Goal: Task Accomplishment & Management: Manage account settings

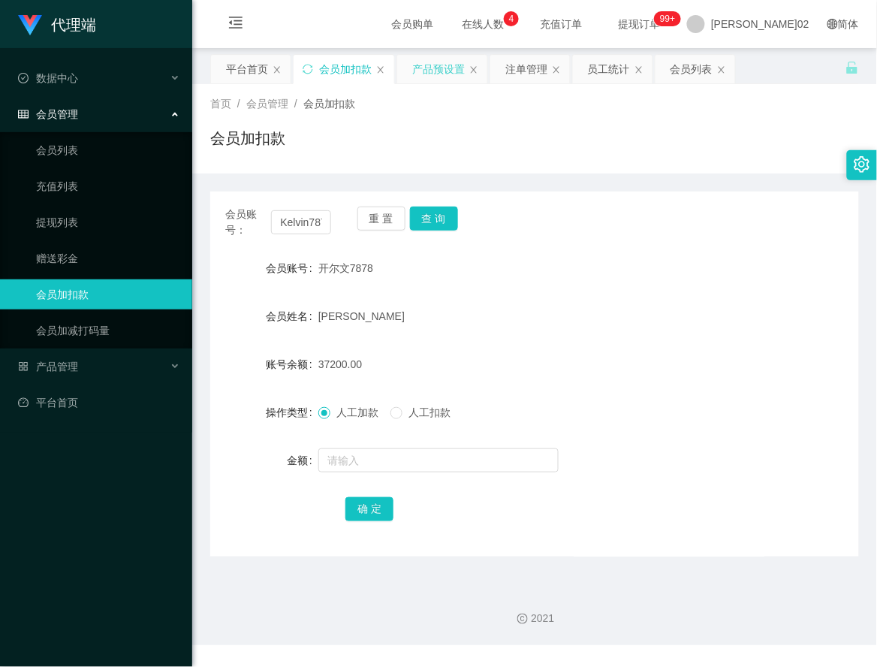
click at [425, 68] on div "产品预设置" at bounding box center [438, 69] width 53 height 29
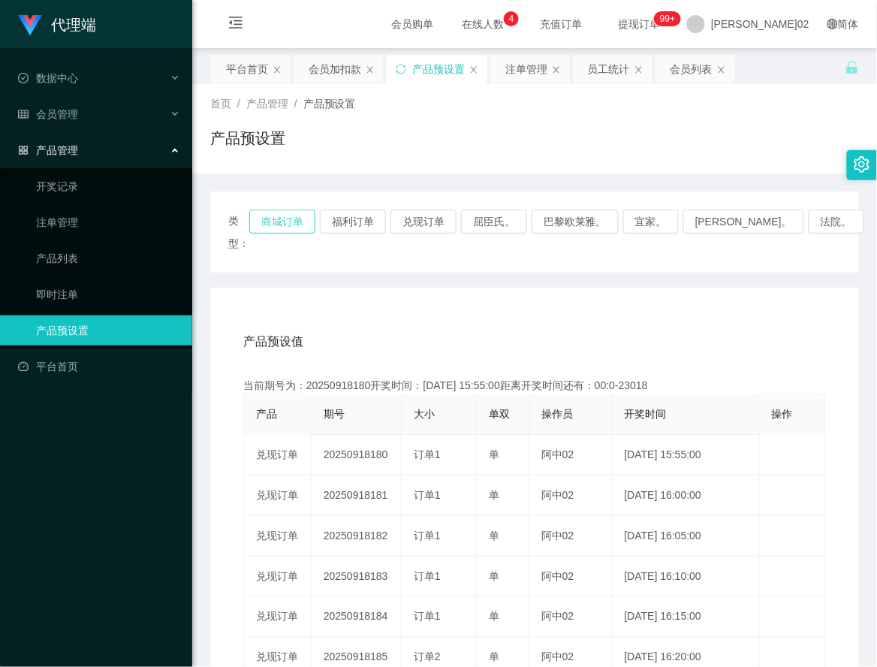
click at [303, 220] on button "商城订单" at bounding box center [282, 222] width 66 height 24
click at [678, 288] on div "产品预设值 添加期号 当前期号为：20250918214开奖时间：[DATE] 18:45:00距离开奖时间还有：00:0-10133 产品 期号 大小 单双…" at bounding box center [534, 597] width 649 height 619
click at [512, 297] on div "产品预设值 添加期号 当前期号为：20250918214开奖时间：[DATE] 18:45:00距离开奖时间还有：01:01 产品 期号 大小 单双 操作员 …" at bounding box center [534, 597] width 649 height 619
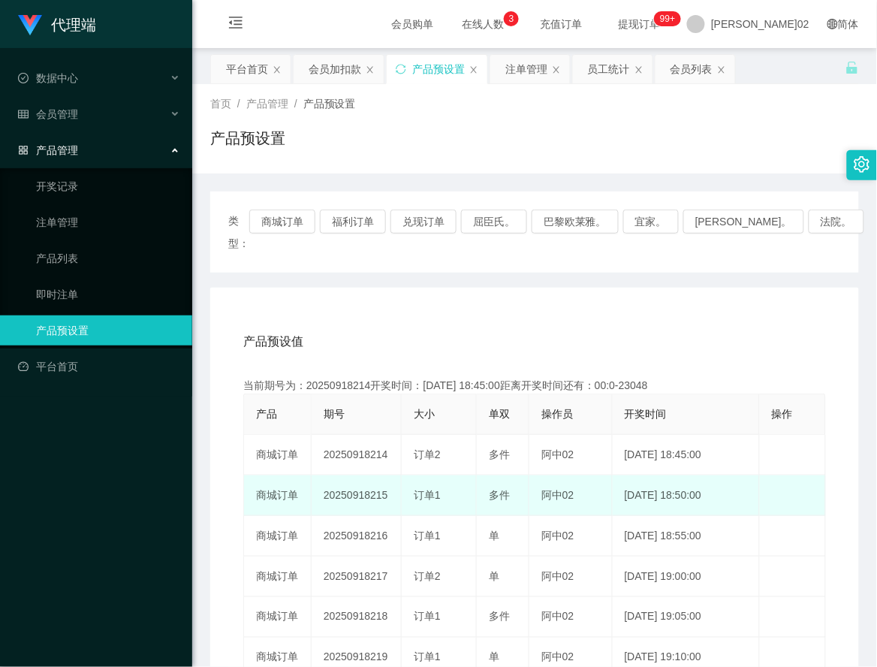
click at [367, 476] on td "20250918215" at bounding box center [357, 496] width 90 height 41
copy td "20250918215"
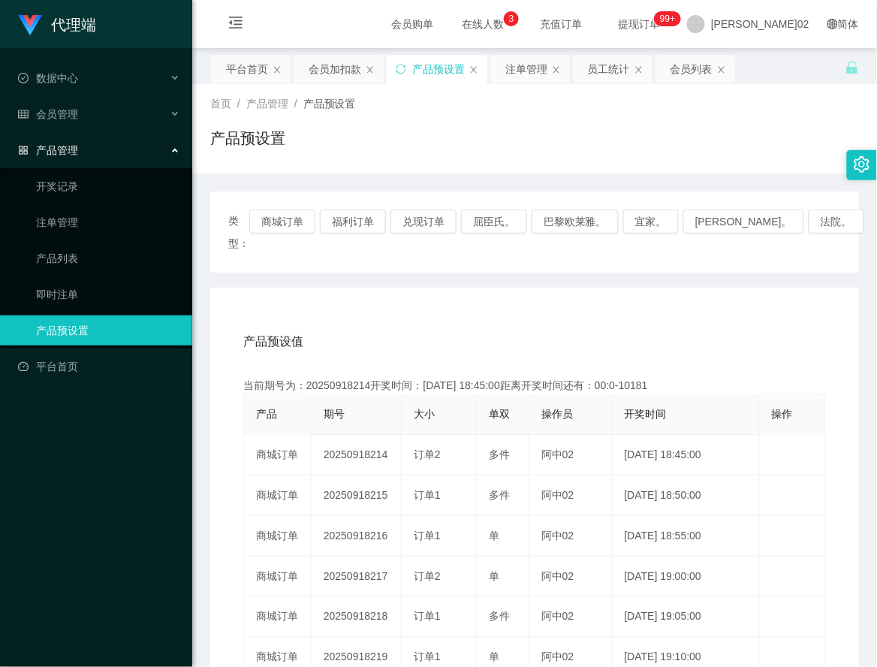
click at [524, 288] on div "产品预设值 添加期号 当前期号为：20250918214开奖时间：[DATE] 18:45:00距离开奖时间还有：00:0-10181 产品 期号 大小 单双…" at bounding box center [534, 597] width 649 height 619
click at [519, 333] on div "产品预设值 添加期号" at bounding box center [534, 342] width 583 height 42
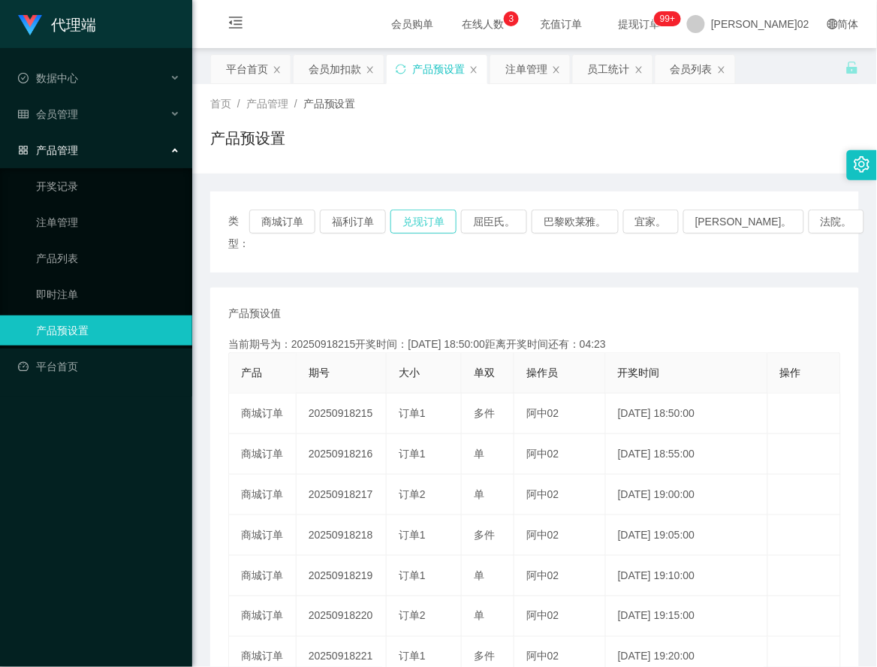
click at [423, 218] on button "兑现订单" at bounding box center [424, 222] width 66 height 24
click at [439, 222] on button "兑现订单" at bounding box center [424, 222] width 66 height 24
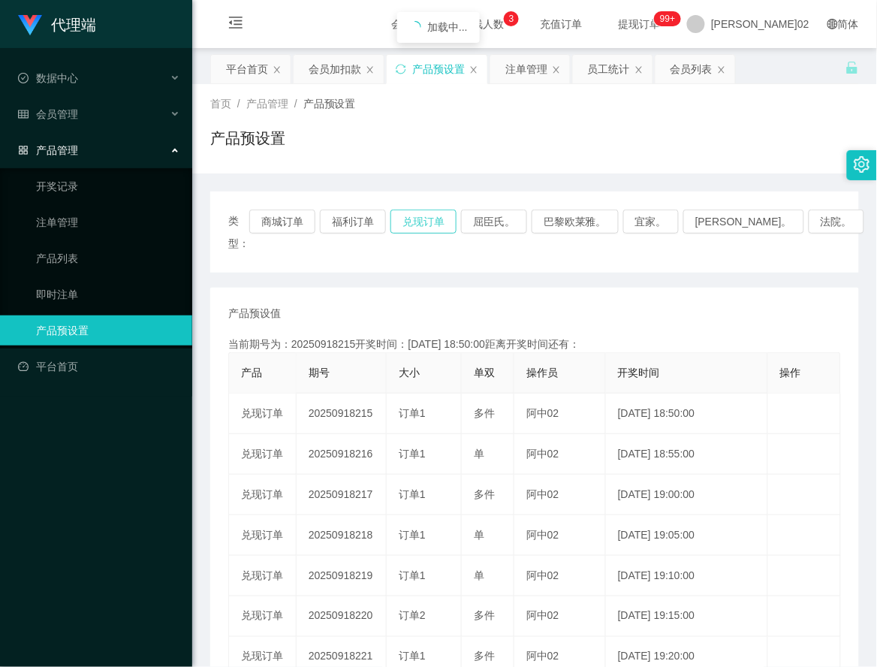
click at [439, 222] on button "兑现订单" at bounding box center [424, 222] width 66 height 24
click at [457, 218] on button "兑现订单" at bounding box center [424, 222] width 66 height 24
click at [524, 60] on div "注单管理" at bounding box center [527, 69] width 42 height 29
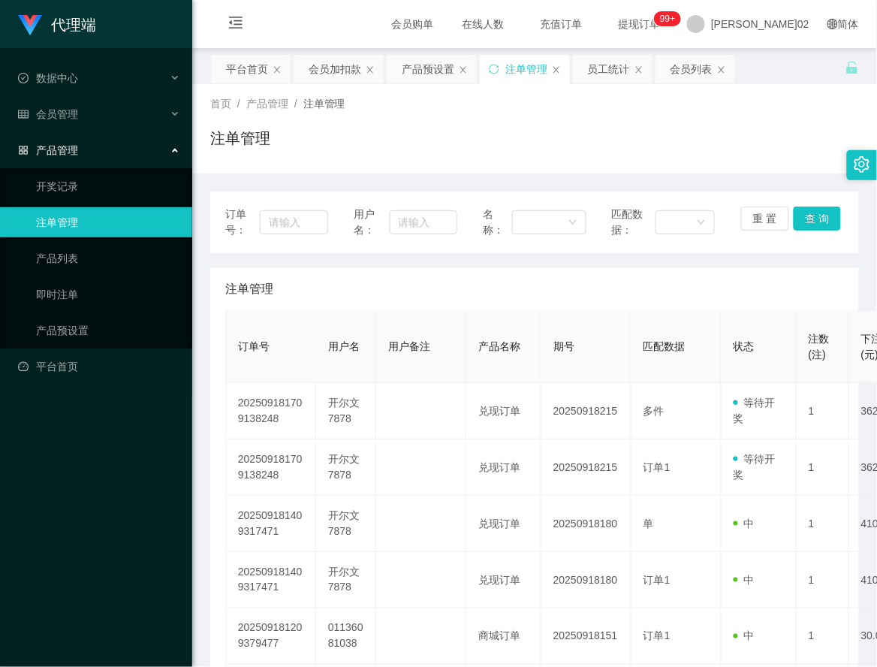
click at [727, 219] on div "订单号： 用户名： 名称： 匹配数据： 重 置 查 询" at bounding box center [534, 223] width 619 height 32
click at [741, 222] on button "重 置" at bounding box center [765, 219] width 48 height 24
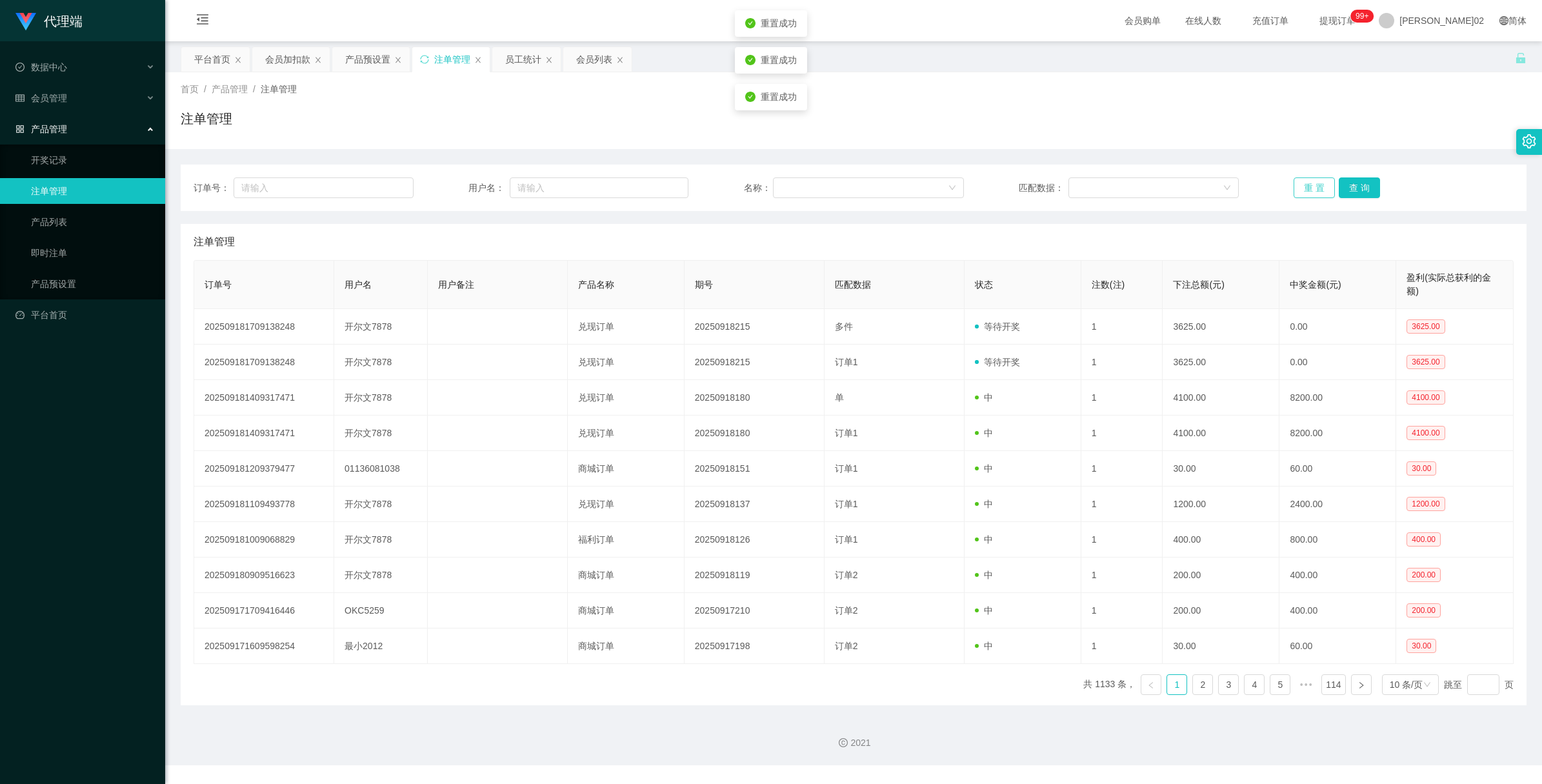
click at [753, 181] on button "重 置" at bounding box center [1314, 188] width 41 height 21
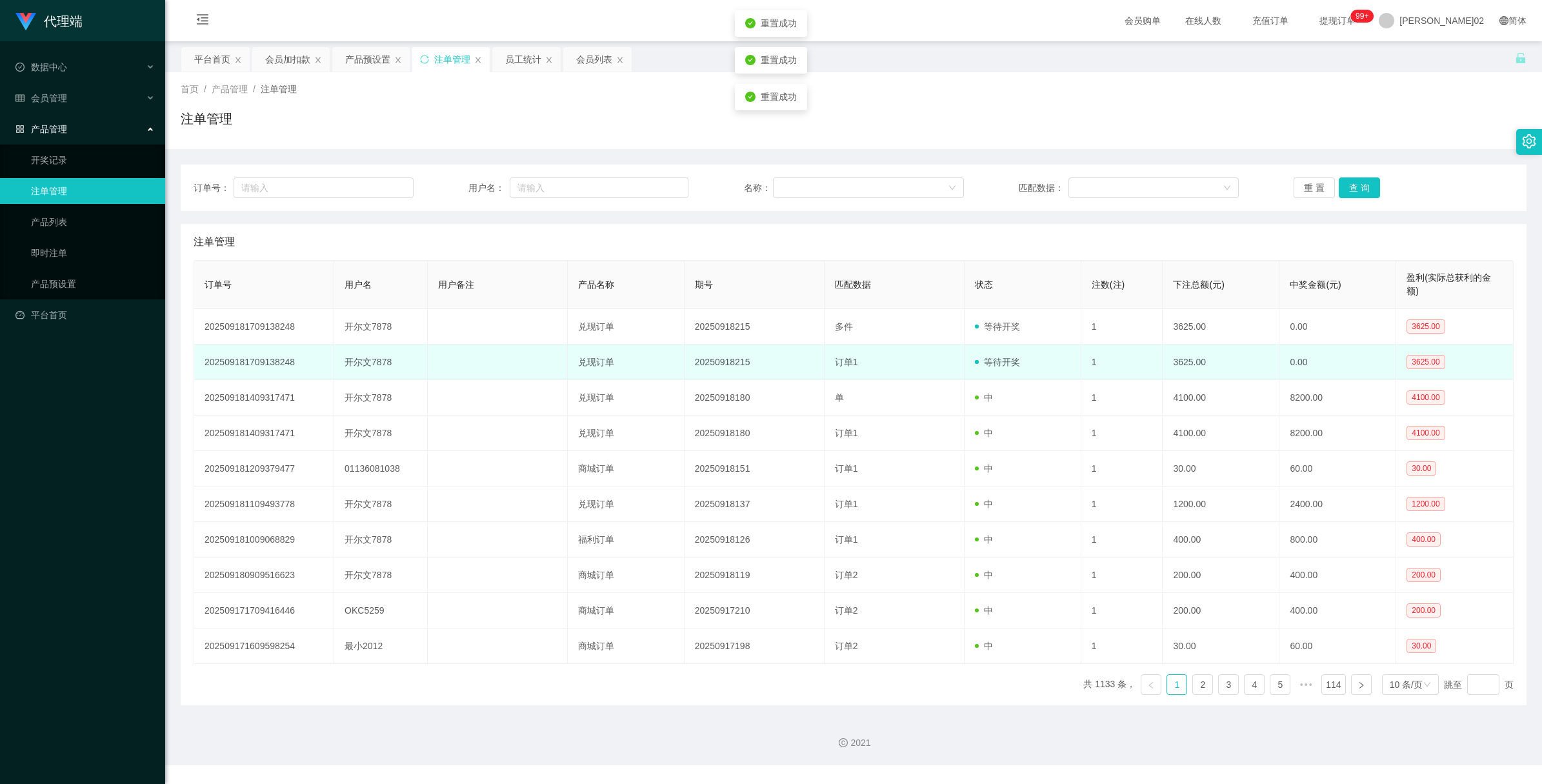
click at [753, 345] on td "订单1" at bounding box center [894, 362] width 140 height 35
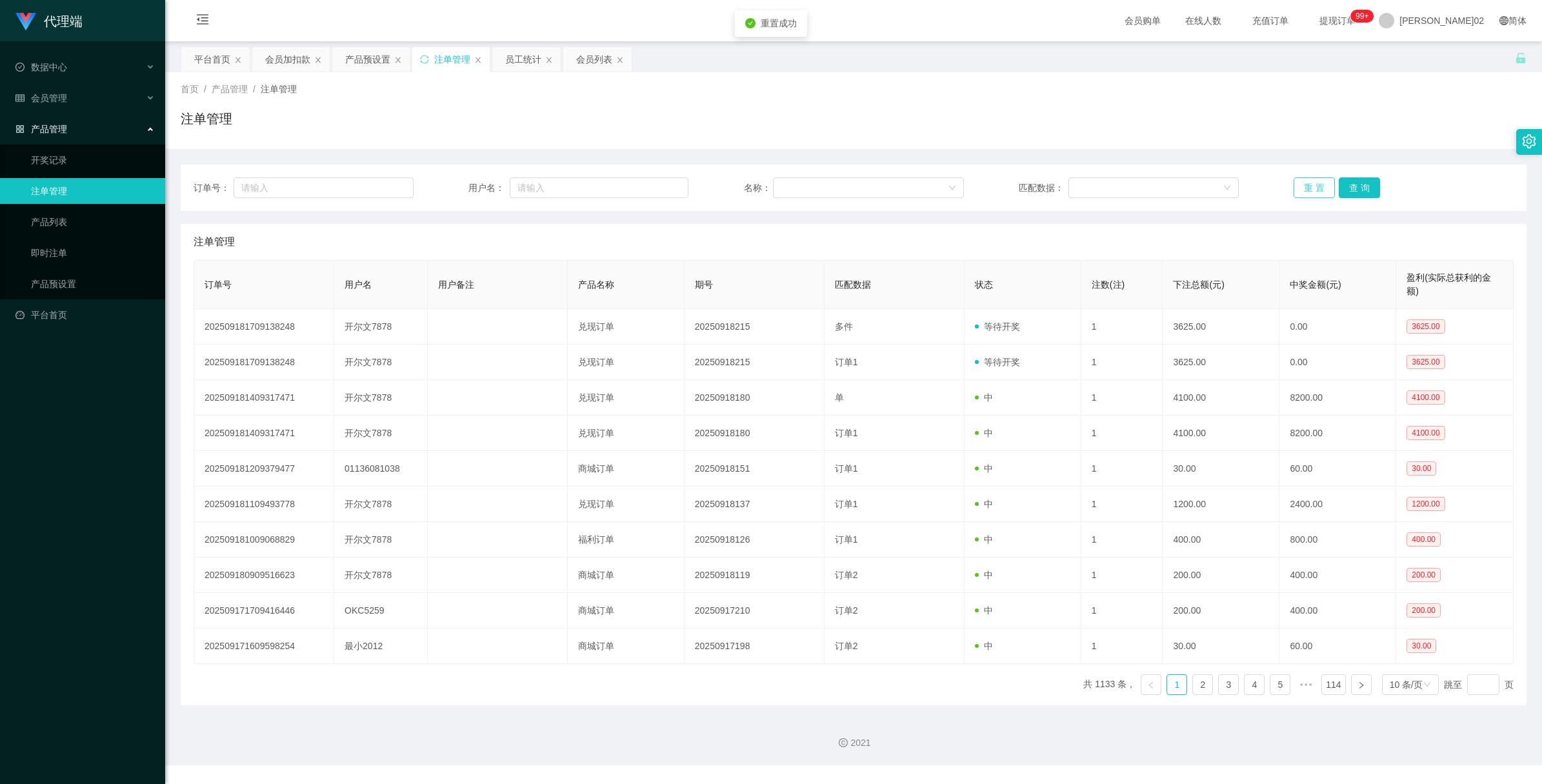
drag, startPoint x: 1304, startPoint y: 184, endPoint x: 1302, endPoint y: 4, distance: 180.0
click at [753, 176] on div "订单号： 用户名： 名称： 匹配数据： 重 置 查 询" at bounding box center [853, 188] width 1346 height 46
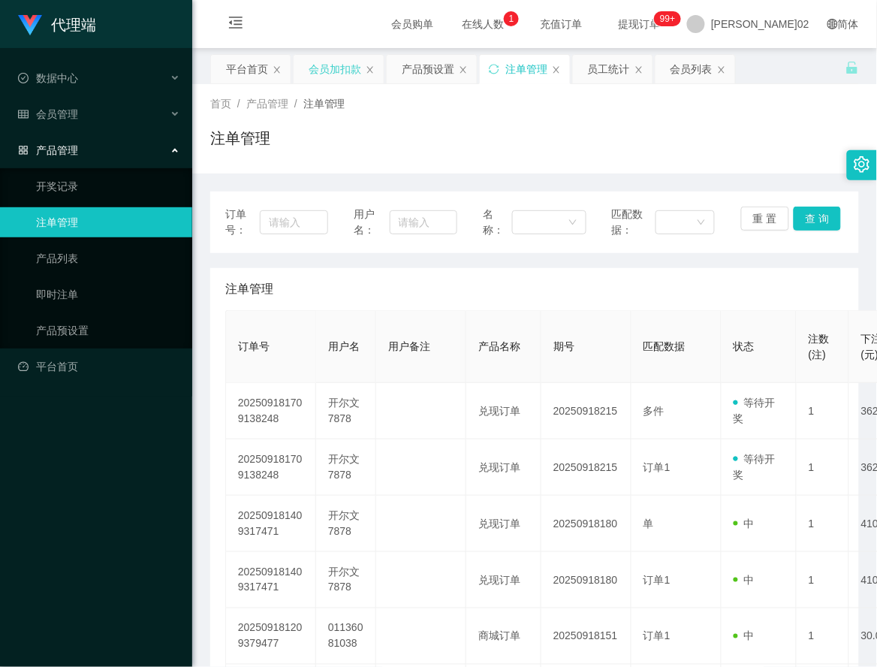
click at [346, 68] on div "会员加扣款" at bounding box center [335, 69] width 53 height 29
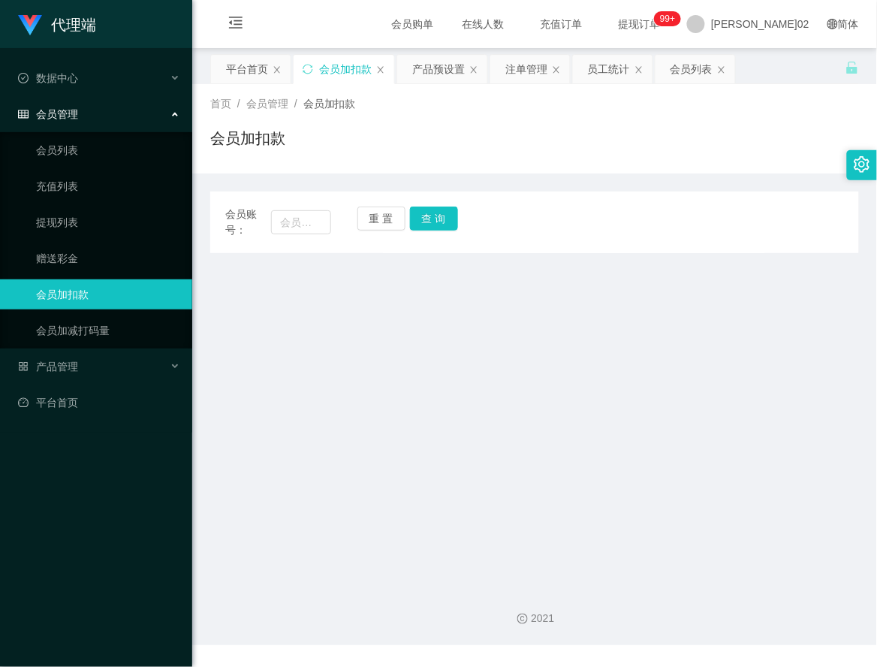
click at [361, 316] on main "关闭左侧 关闭右侧 关闭其它 刷新页面 平台首页 会员加扣款 产品预设置 注单管理 员工统计 会员列表 首页 / 会员管理 / 会员加扣款 / 会员加扣款 会…" at bounding box center [534, 311] width 685 height 527
click at [307, 229] on input "text" at bounding box center [300, 222] width 59 height 24
paste input "Kelvin7878"
type input "Kelvin7878"
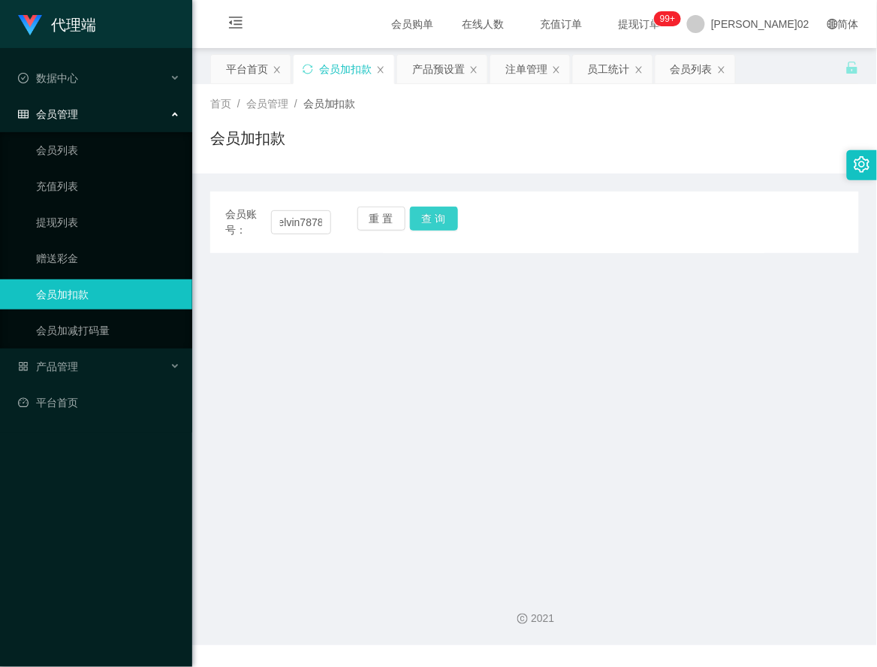
click at [445, 218] on button "查 询" at bounding box center [434, 219] width 48 height 24
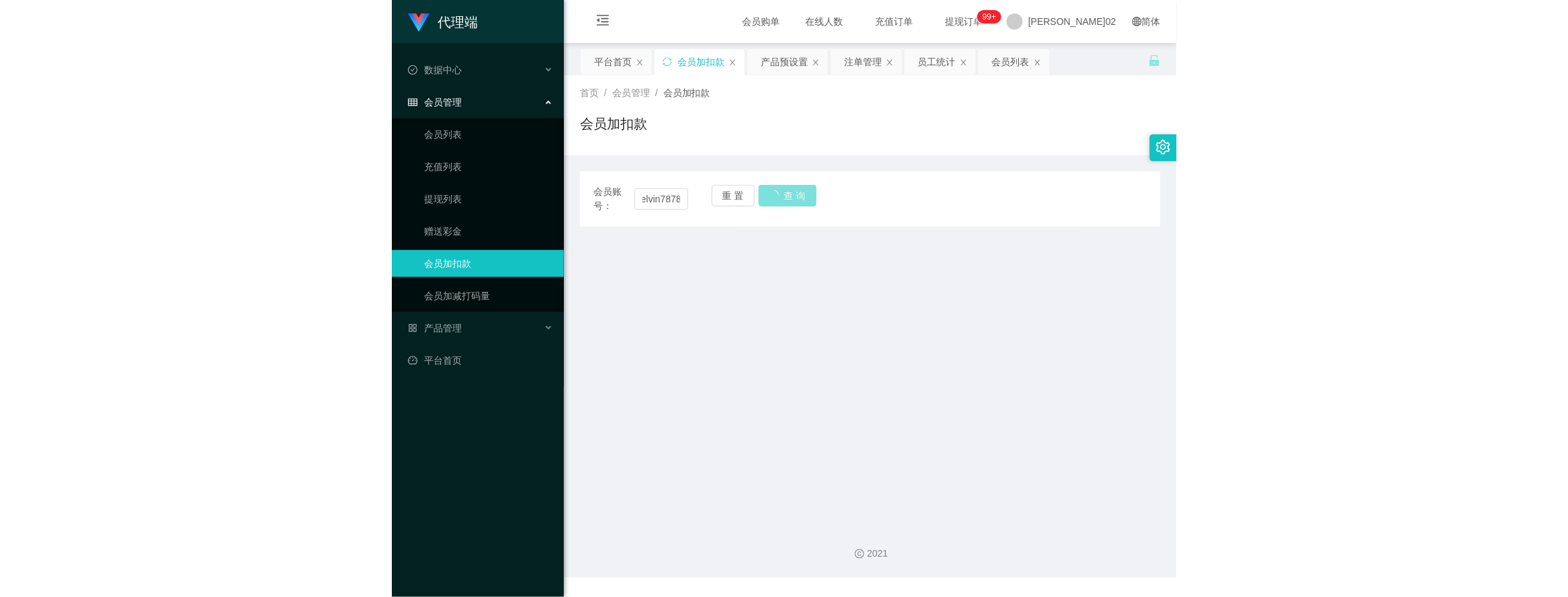
scroll to position [0, 0]
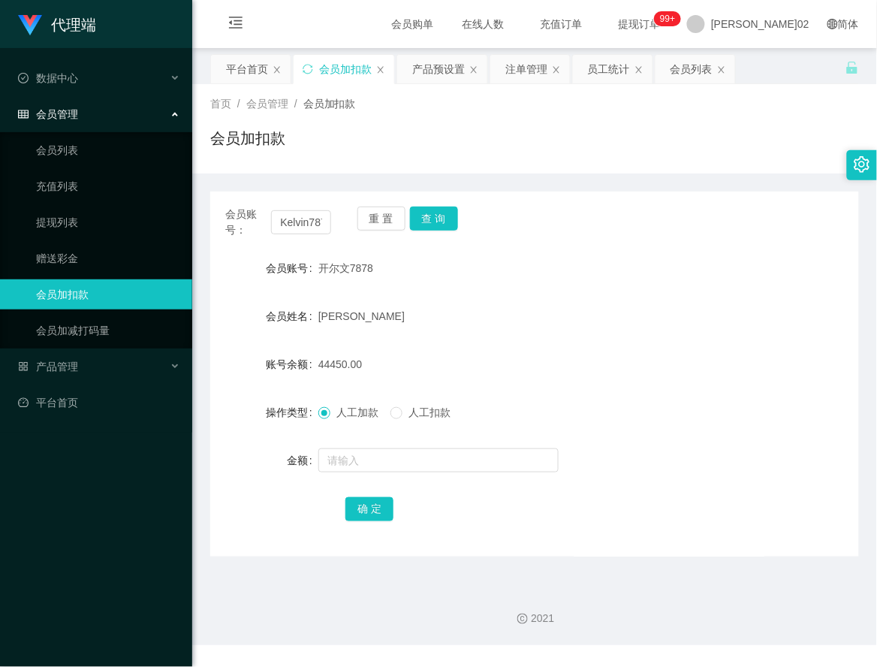
drag, startPoint x: 817, startPoint y: 397, endPoint x: 817, endPoint y: 370, distance: 26.3
click at [817, 370] on form "会员账号 开尔文7878 会员姓名 陈伟生 账号余额 44450.00 操作类型 人工加款 人工扣款 金额 确 定" at bounding box center [534, 388] width 649 height 270
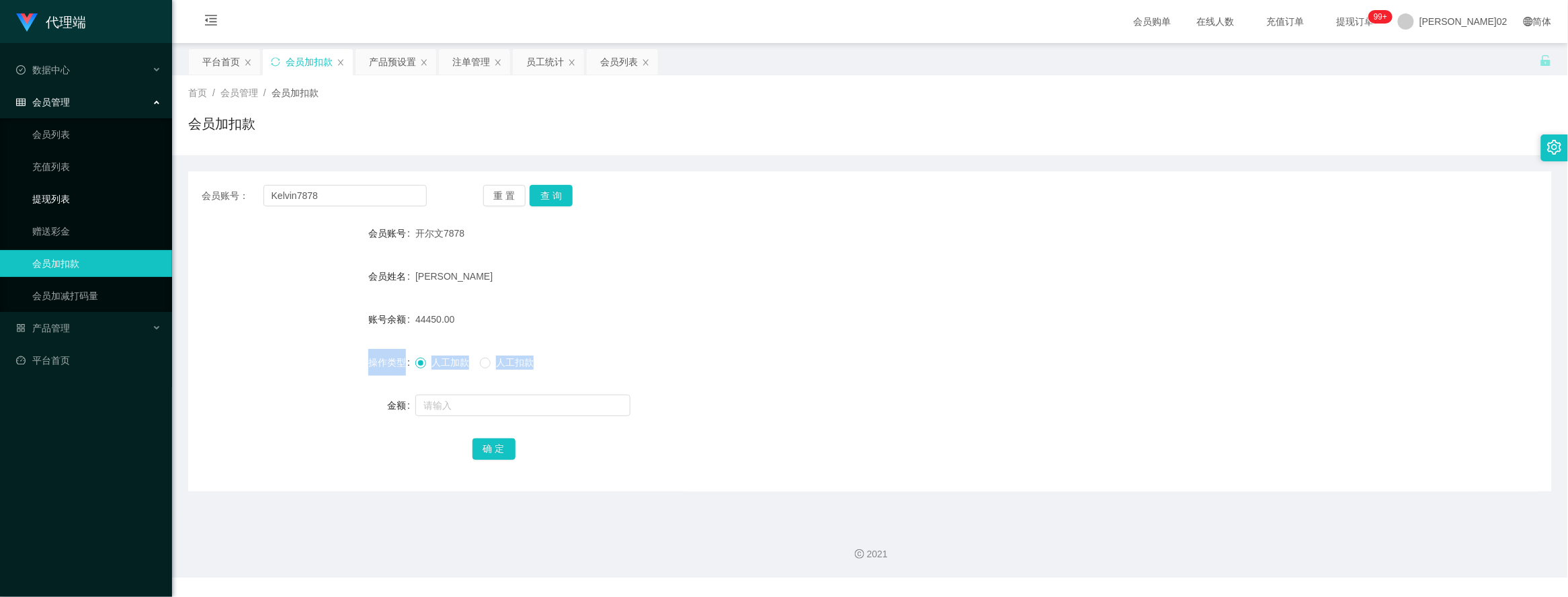
click at [61, 195] on link "提现列表" at bounding box center [97, 199] width 129 height 27
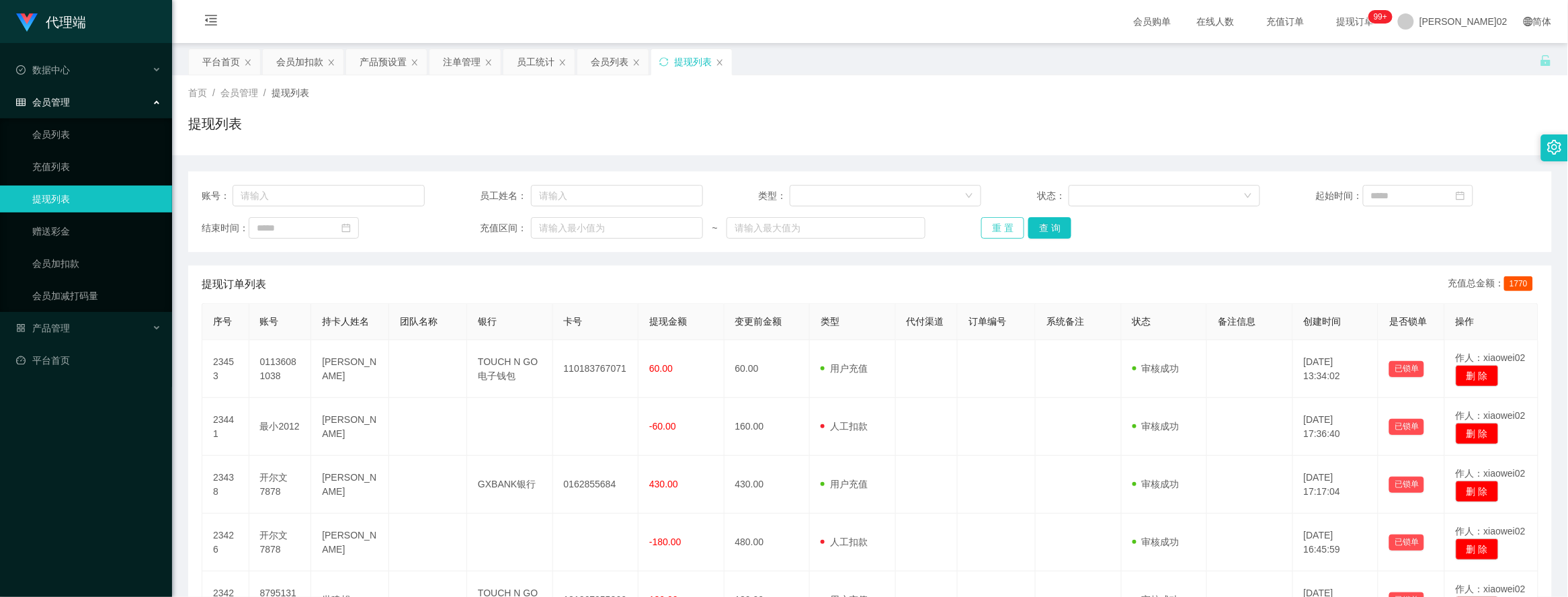
click at [784, 226] on button "重 置" at bounding box center [1003, 228] width 43 height 21
click at [784, 226] on div "重 置 查 询" at bounding box center [1092, 228] width 223 height 21
click at [784, 226] on button "重 置" at bounding box center [1003, 228] width 43 height 21
click at [784, 226] on div "重 置 查 询" at bounding box center [1092, 228] width 223 height 21
click at [784, 226] on button "重 置" at bounding box center [1003, 228] width 43 height 21
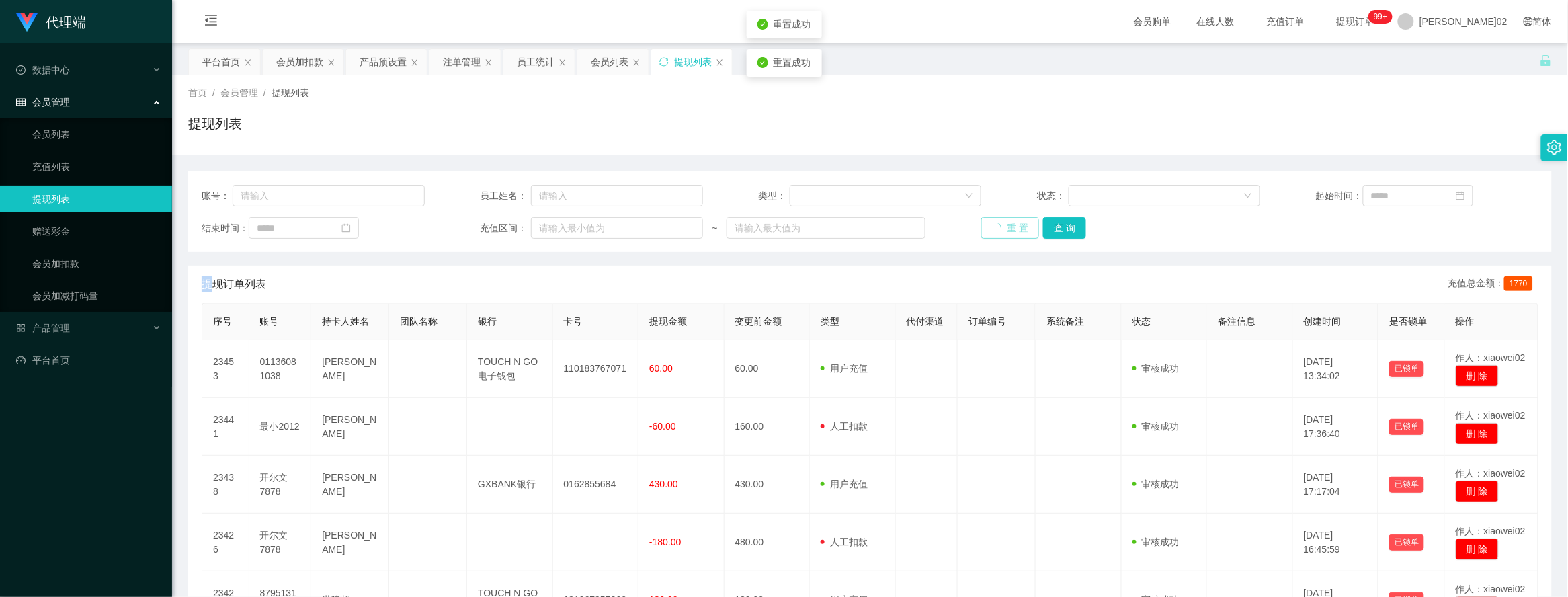
click at [784, 226] on div "重 置 查 询" at bounding box center [1092, 228] width 223 height 21
click at [784, 226] on button "重 置" at bounding box center [1003, 228] width 43 height 21
click at [784, 226] on div "重 置 查 询" at bounding box center [1092, 228] width 223 height 21
click at [784, 226] on button "重 置" at bounding box center [1010, 228] width 58 height 21
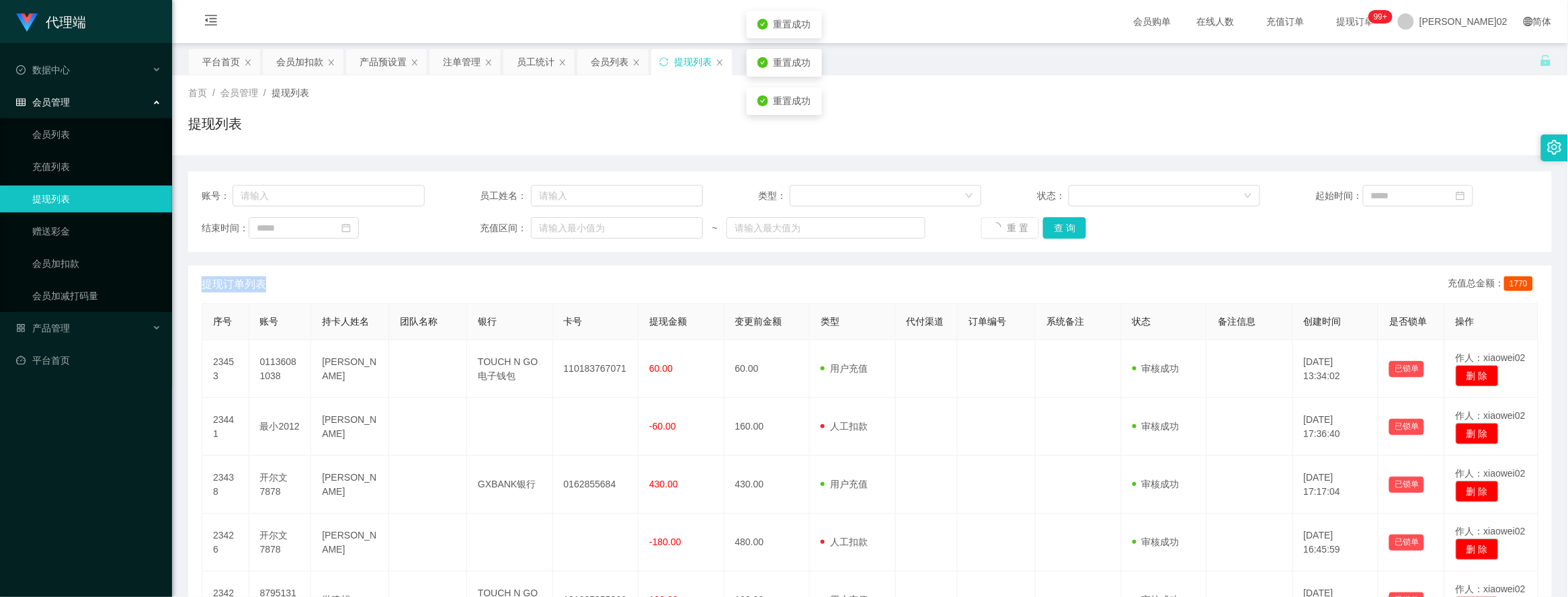
click at [784, 226] on div "重 置 查 询" at bounding box center [1092, 228] width 223 height 21
click at [784, 226] on button "重 置" at bounding box center [1010, 228] width 58 height 21
click at [784, 226] on div "重 置 查 询" at bounding box center [1092, 228] width 223 height 21
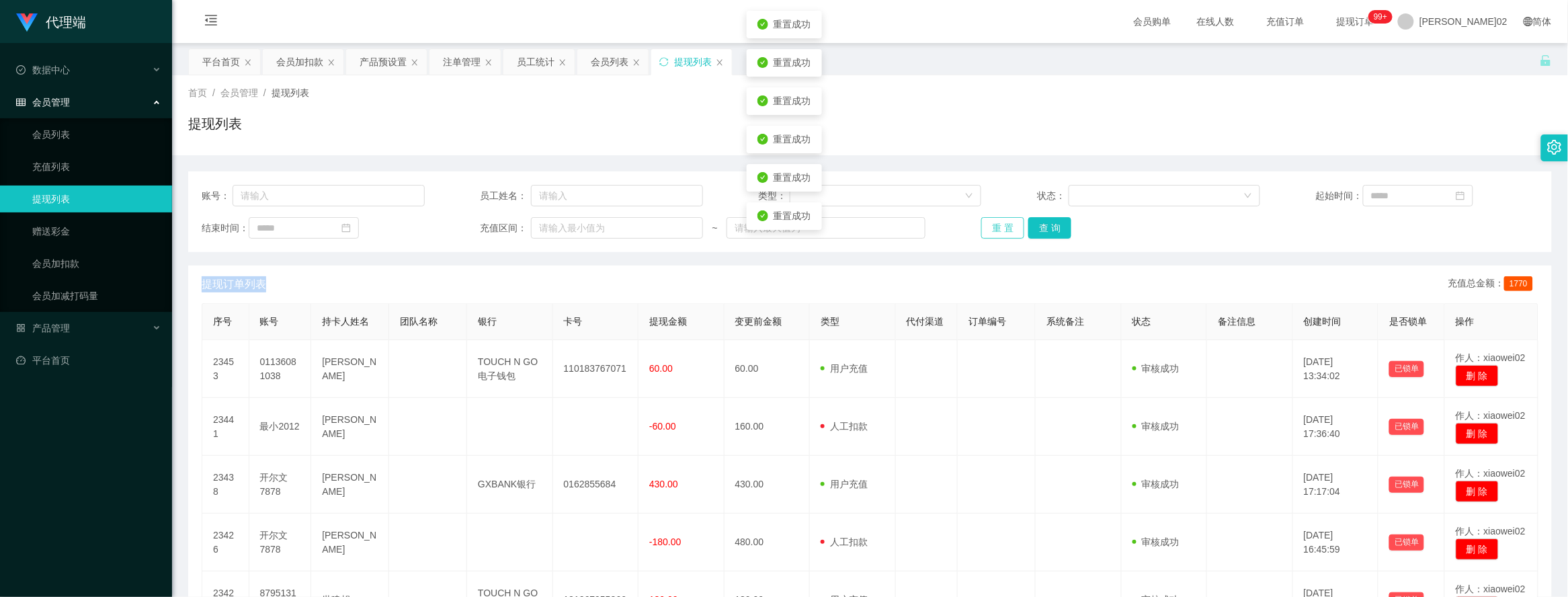
click at [784, 226] on button "重 置" at bounding box center [1003, 228] width 43 height 21
click at [784, 226] on div "重 置 查 询" at bounding box center [1092, 228] width 223 height 21
click at [784, 226] on button "重 置" at bounding box center [1003, 228] width 43 height 21
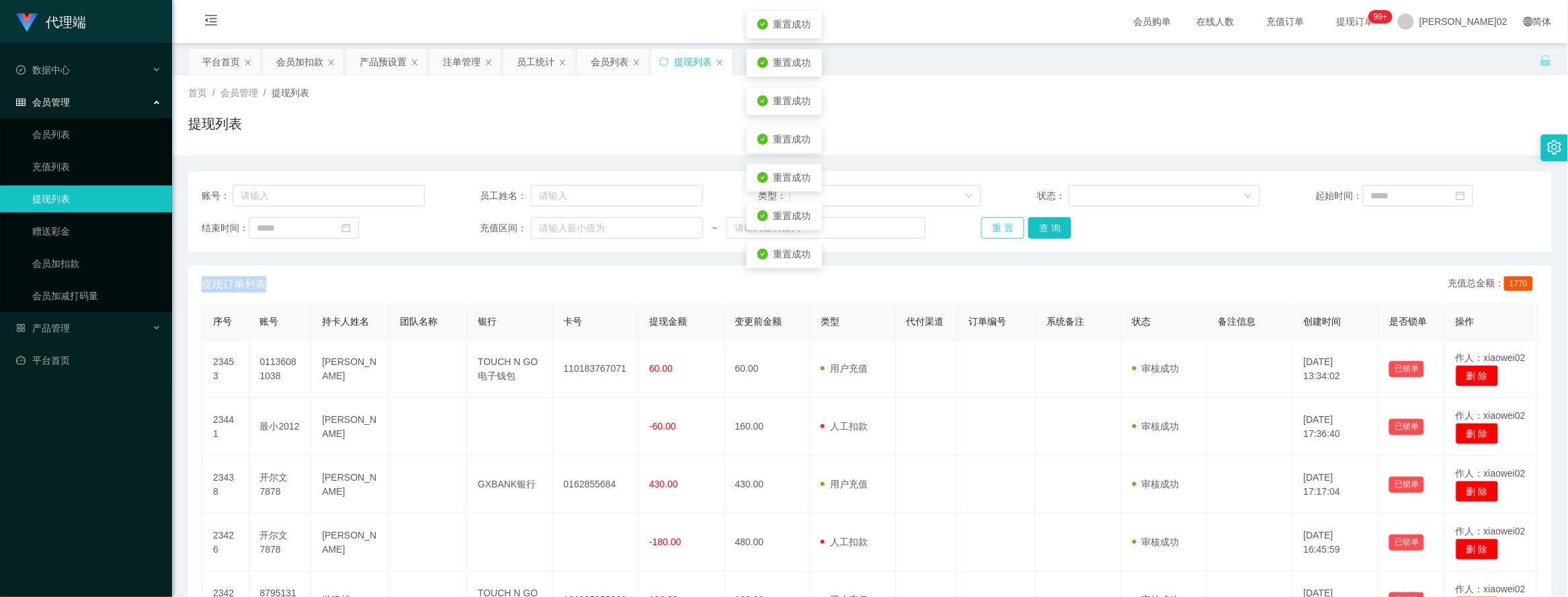
click at [784, 226] on button "重 置" at bounding box center [1003, 228] width 43 height 21
drag, startPoint x: 961, startPoint y: 164, endPoint x: 962, endPoint y: 170, distance: 6.1
click at [784, 164] on div "账号： 员工姓名： 类型： 状态： 起始时间： 结束时间： 充值区间： ~ 重 置 查 询 提现订单列表 充值总金额： 1770 序号 账号 持卡人姓名 团队…" at bounding box center [869, 587] width 1363 height 863
click at [784, 233] on button "重 置" at bounding box center [1003, 228] width 43 height 21
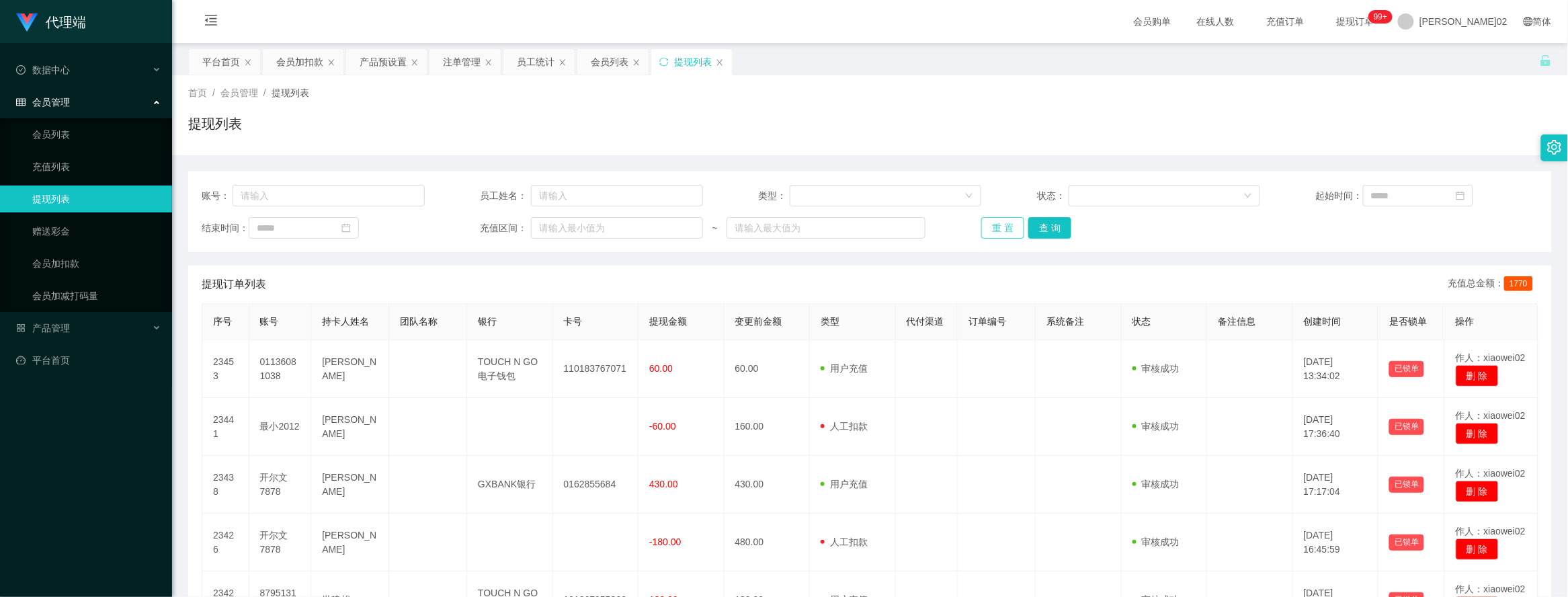
click at [784, 233] on div "重 置 查 询" at bounding box center [1092, 228] width 223 height 21
click at [784, 233] on button "重 置" at bounding box center [1003, 228] width 43 height 21
click at [784, 230] on div "重 置 查 询" at bounding box center [1092, 228] width 223 height 21
click at [784, 230] on button "重 置" at bounding box center [1003, 228] width 43 height 21
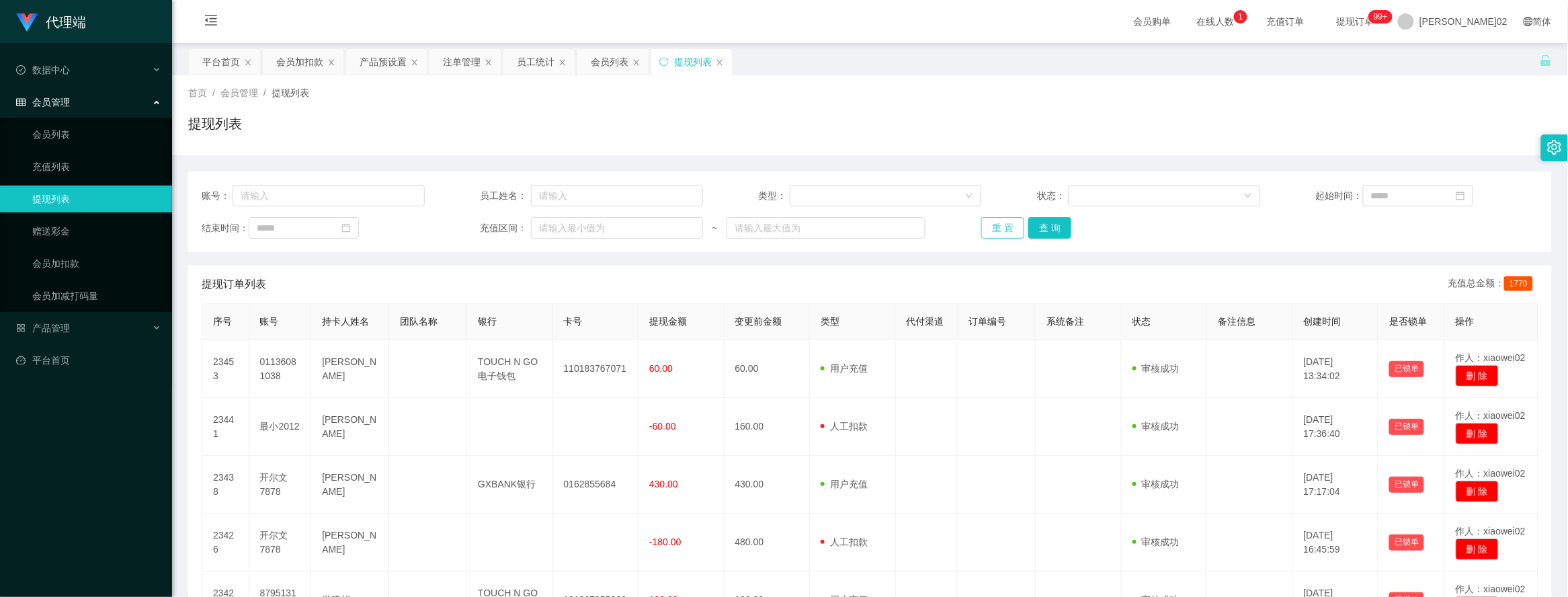
click at [784, 223] on button "重 置" at bounding box center [1003, 228] width 43 height 21
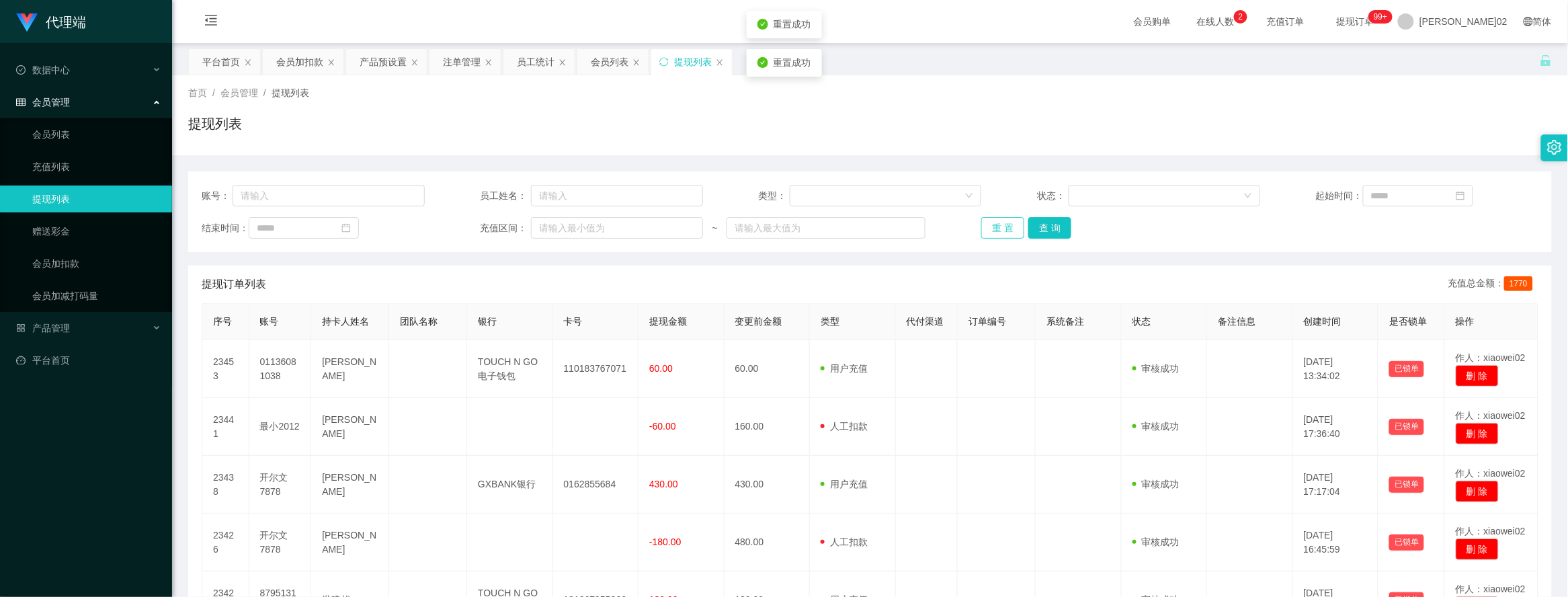
click at [784, 223] on div "重 置 查 询" at bounding box center [1092, 228] width 223 height 21
click at [784, 223] on button "重 置" at bounding box center [1003, 228] width 43 height 21
click at [784, 223] on div "重 置 查 询" at bounding box center [1092, 228] width 223 height 21
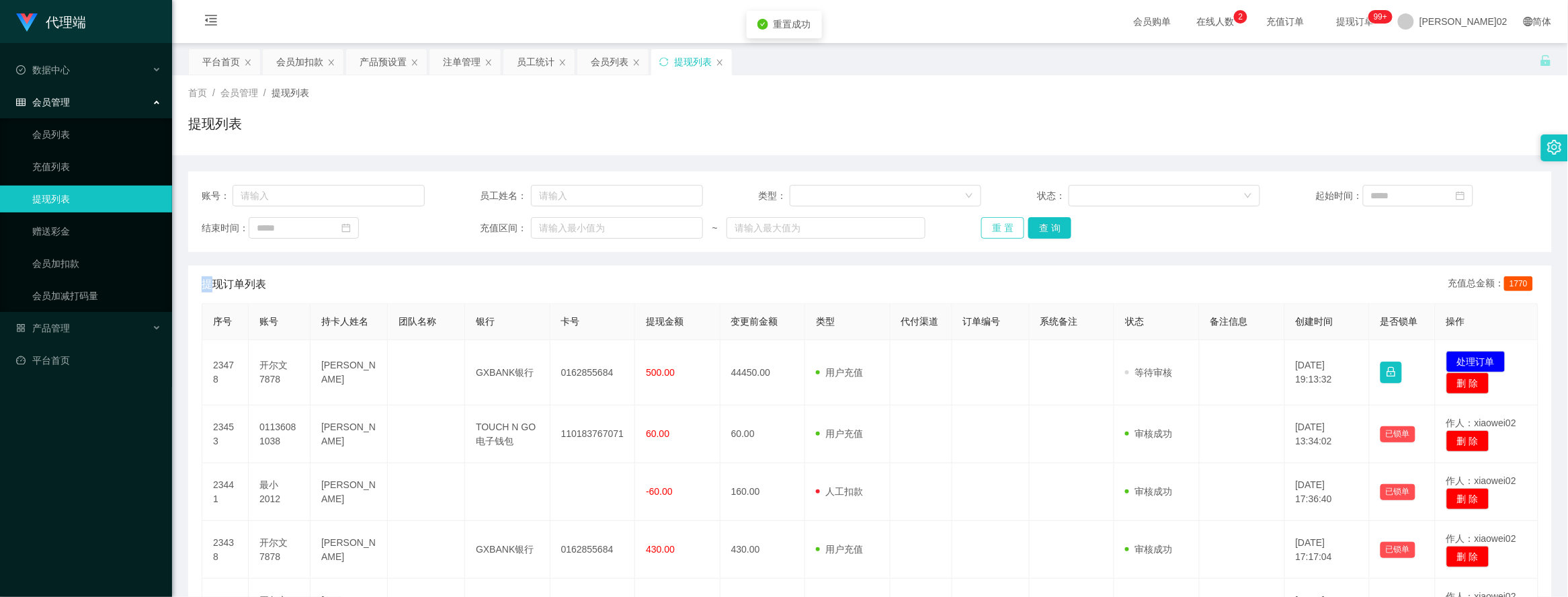
click at [784, 223] on button "重 置" at bounding box center [1003, 228] width 43 height 21
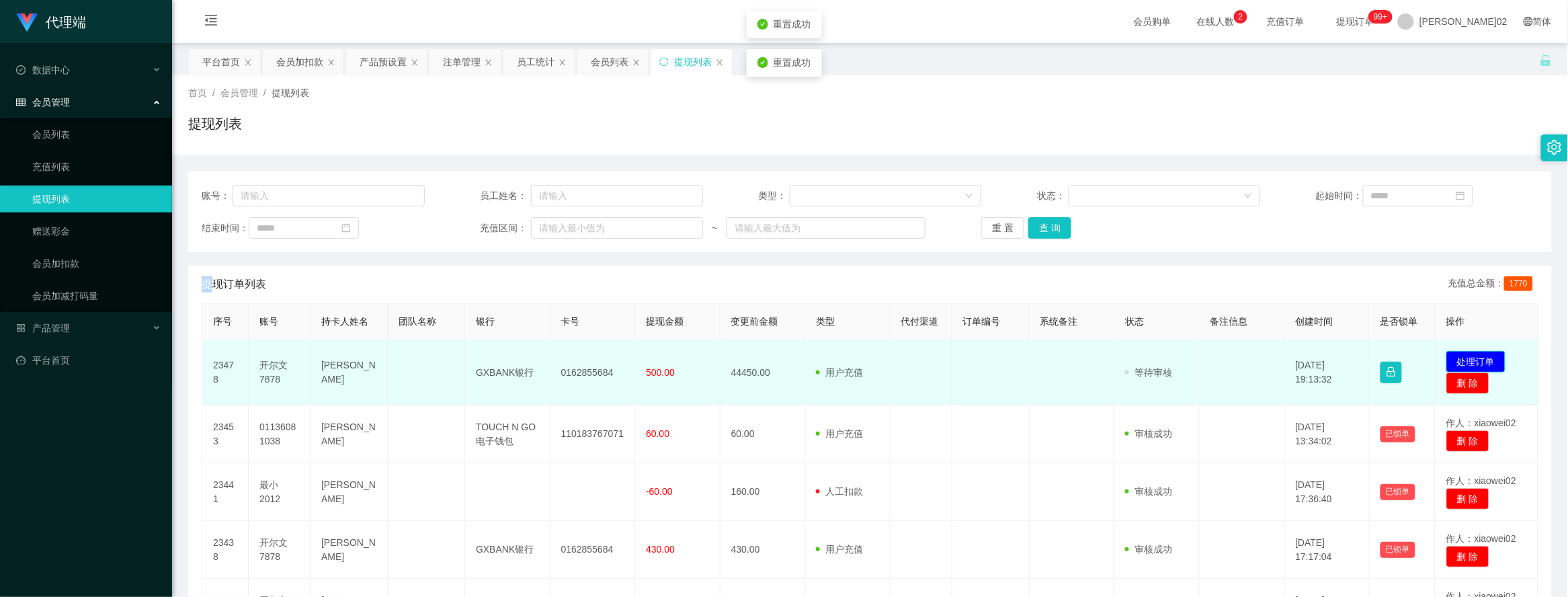
click at [784, 356] on button "处理订单" at bounding box center [1476, 362] width 59 height 21
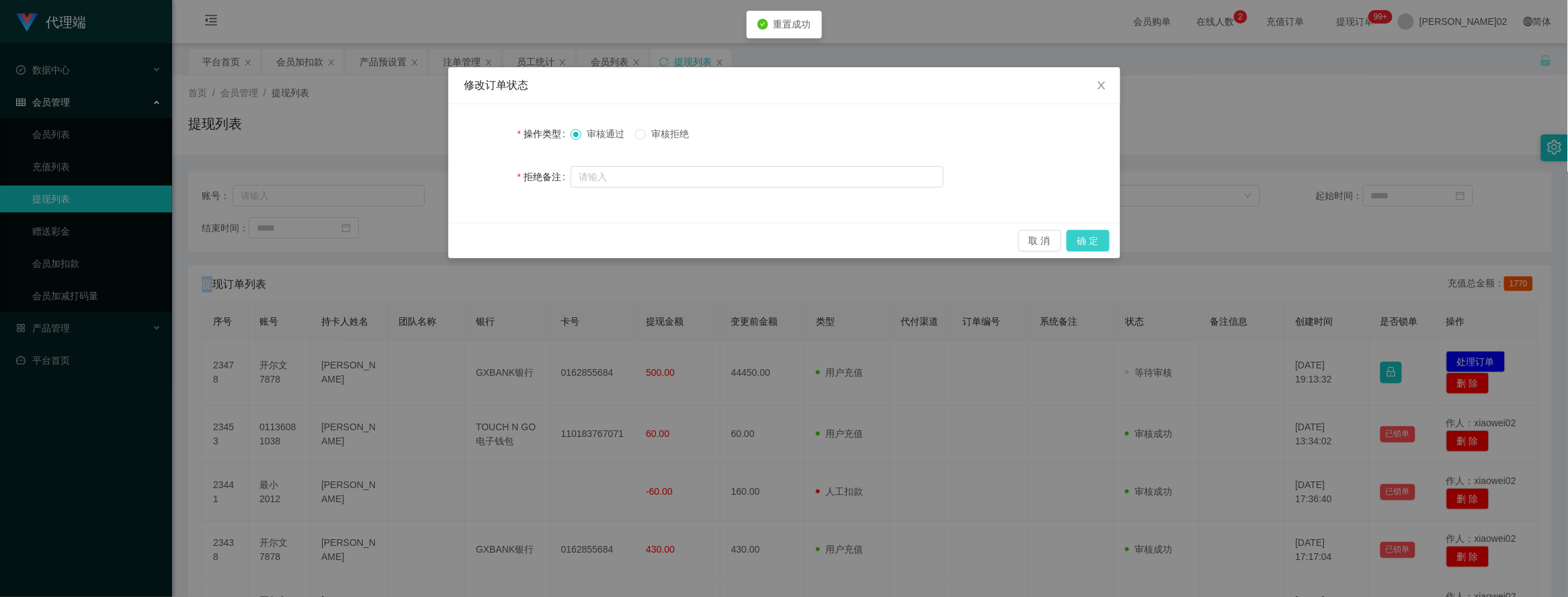
click at [784, 249] on button "确 定" at bounding box center [1088, 241] width 43 height 21
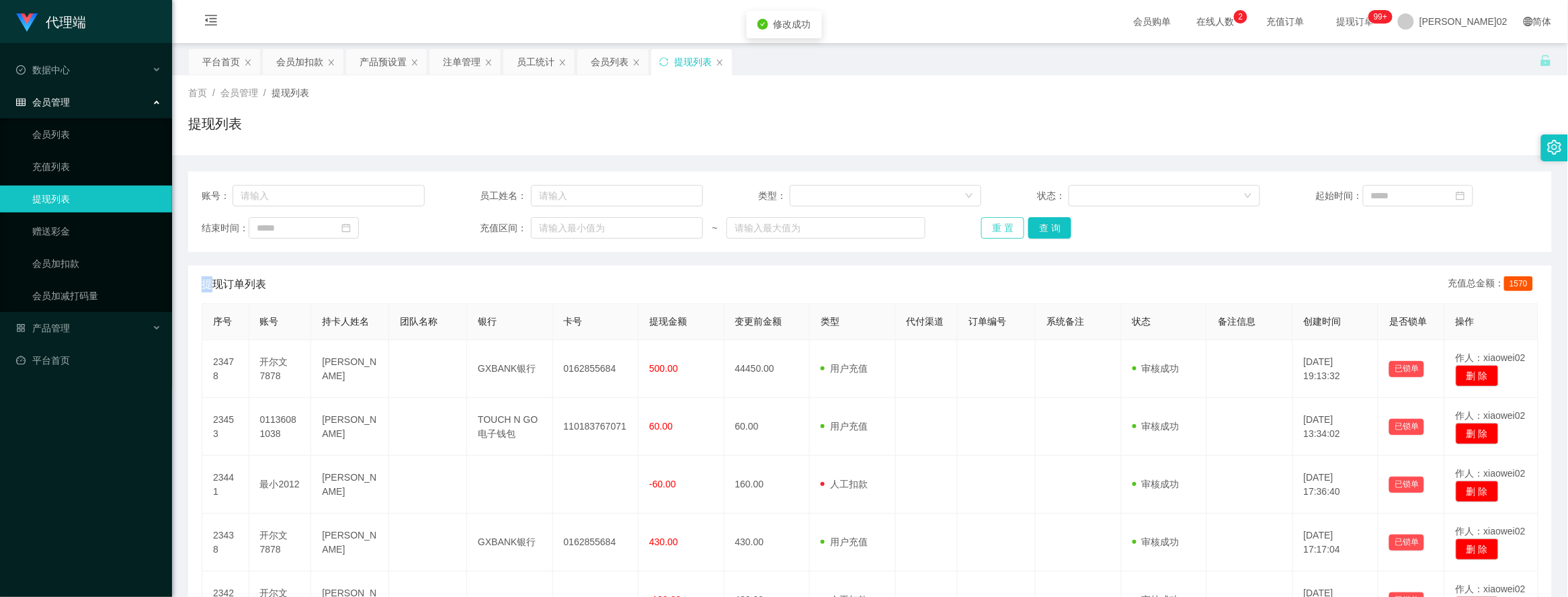
click at [784, 220] on button "重 置" at bounding box center [1003, 228] width 43 height 21
click at [784, 228] on button "重 置" at bounding box center [1003, 228] width 43 height 21
click at [784, 228] on div "重 置 查 询" at bounding box center [1092, 228] width 223 height 21
click at [784, 228] on button "重 置" at bounding box center [1003, 228] width 43 height 21
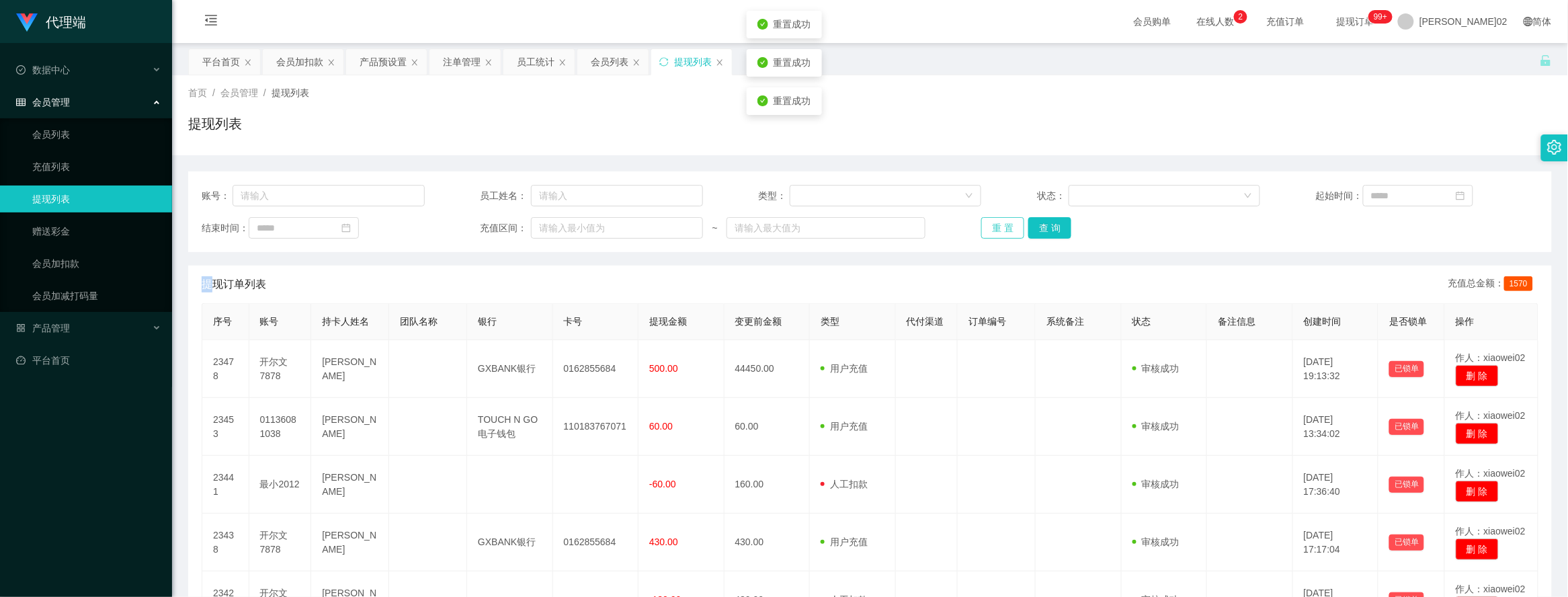
click at [784, 228] on button "重 置" at bounding box center [1003, 228] width 43 height 21
click at [784, 236] on button "重 置" at bounding box center [1003, 228] width 43 height 21
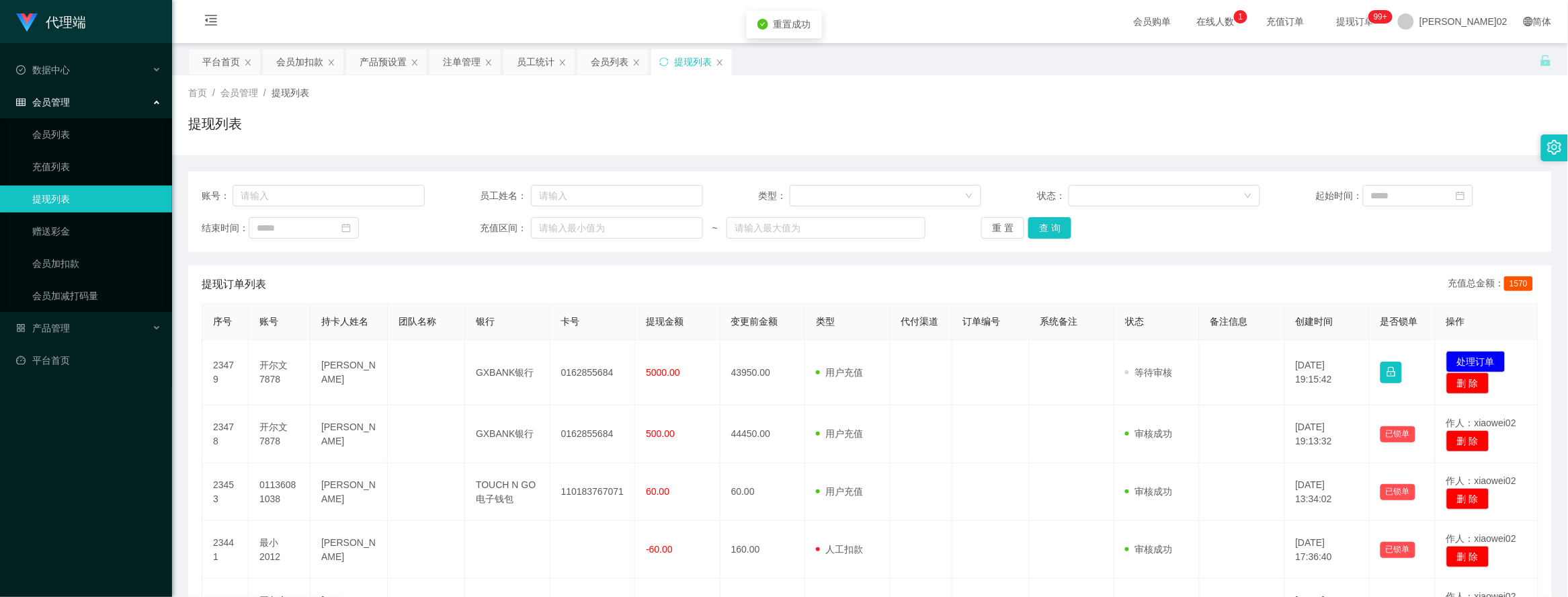
click at [784, 90] on div "首页 / 会员管理 / 提现列表 /" at bounding box center [869, 93] width 1363 height 14
click at [784, 231] on button "重 置" at bounding box center [1003, 228] width 43 height 21
click at [784, 227] on button "重 置" at bounding box center [1003, 228] width 43 height 21
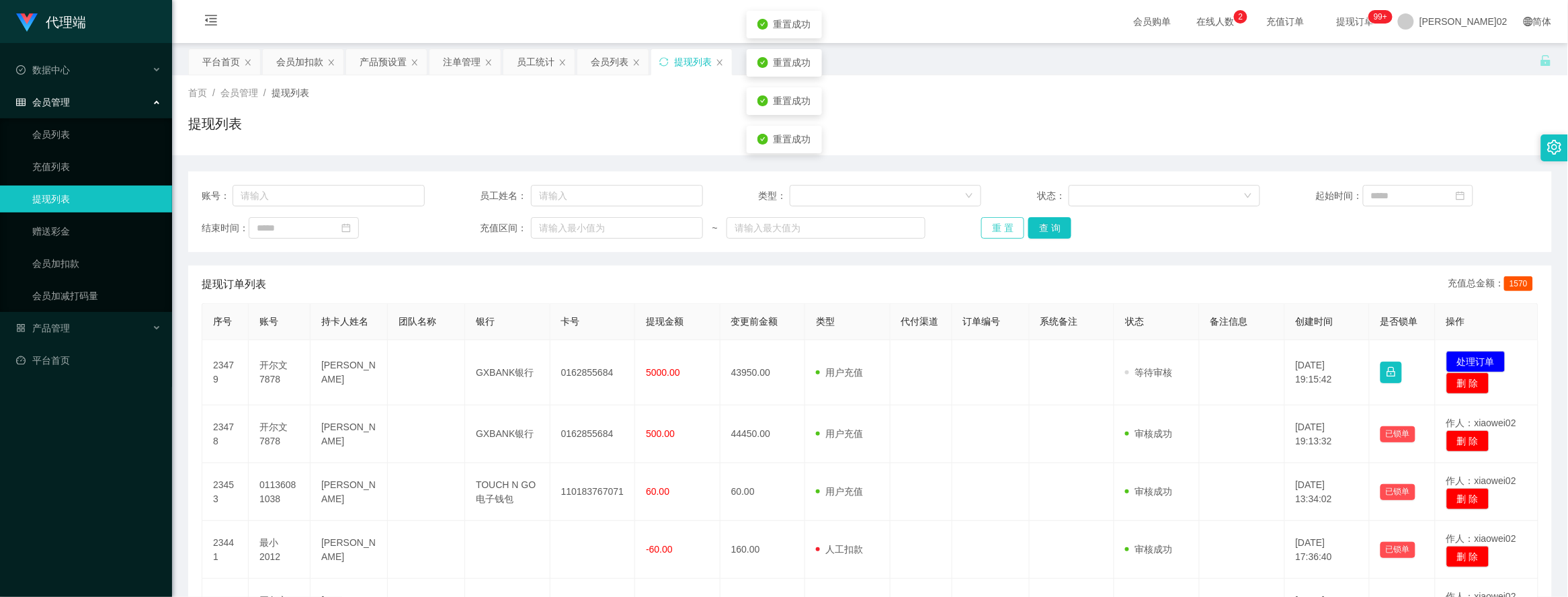
click at [784, 227] on button "重 置" at bounding box center [1003, 228] width 43 height 21
click at [784, 218] on button "重 置" at bounding box center [1003, 228] width 43 height 21
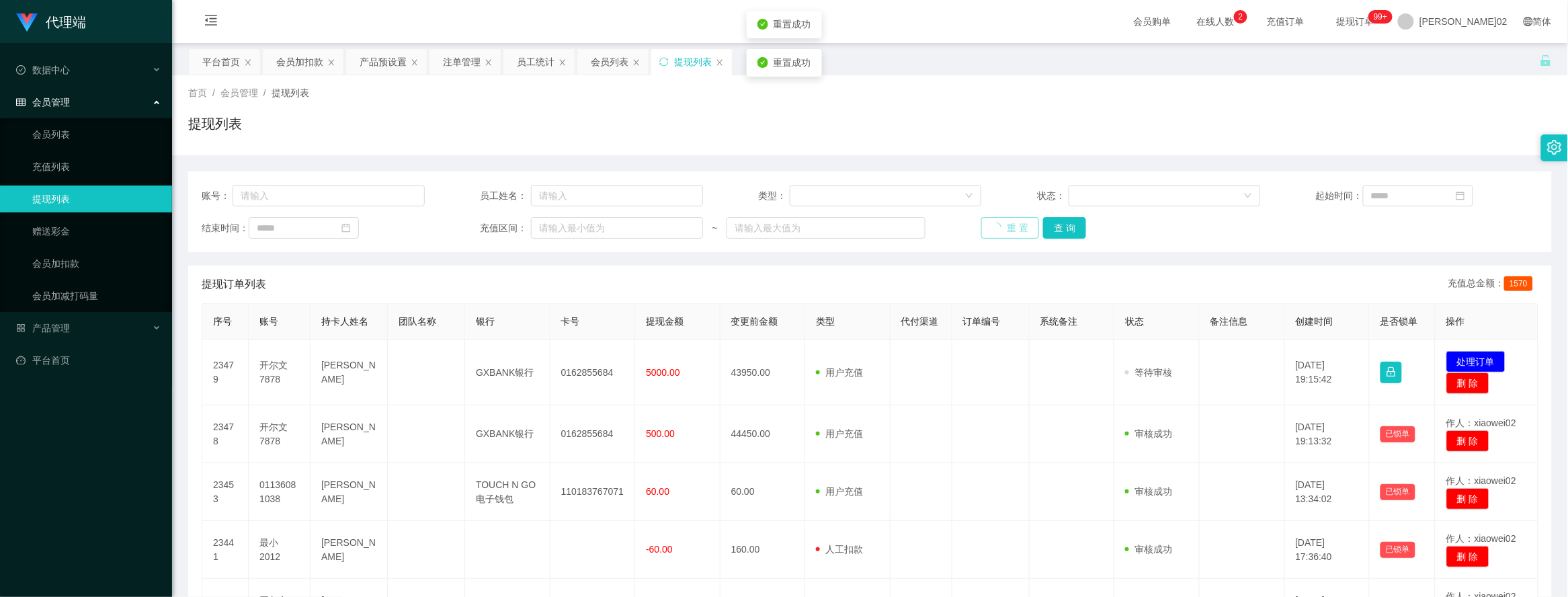
click at [784, 218] on button "重 置" at bounding box center [1010, 228] width 58 height 21
click at [784, 218] on button "重 置" at bounding box center [1003, 228] width 43 height 21
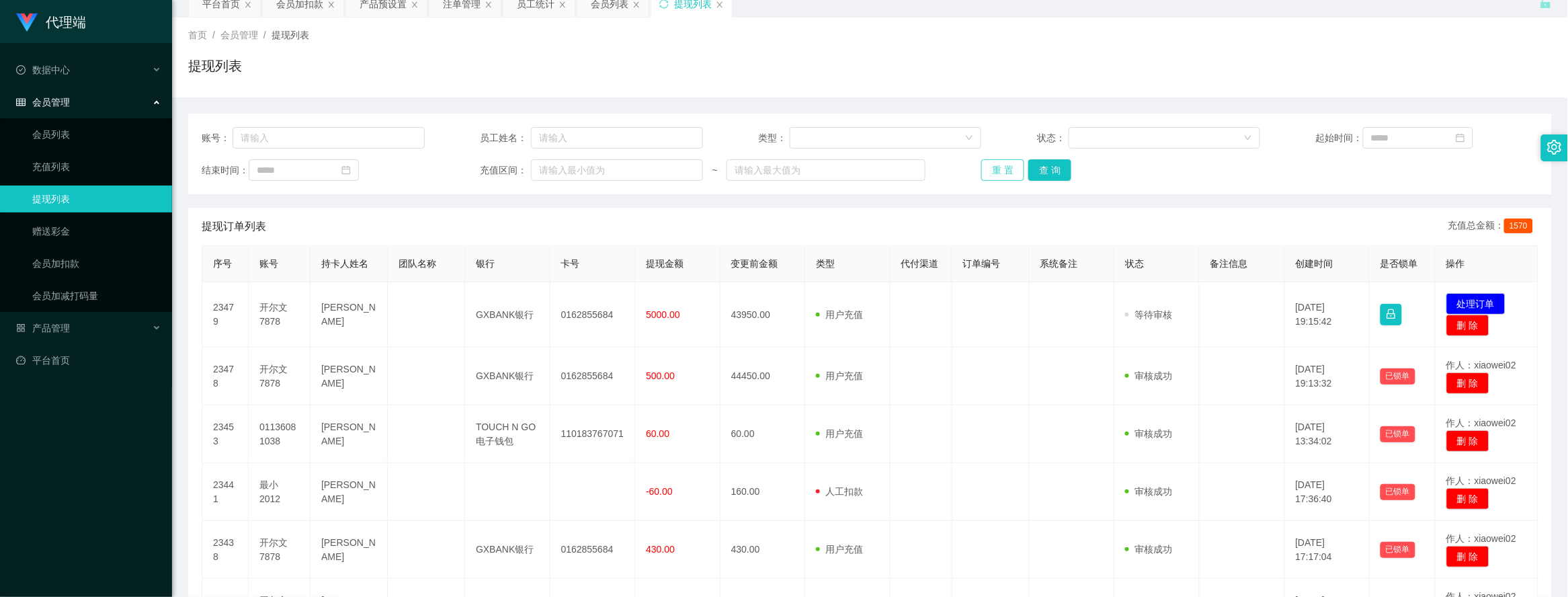
scroll to position [84, 0]
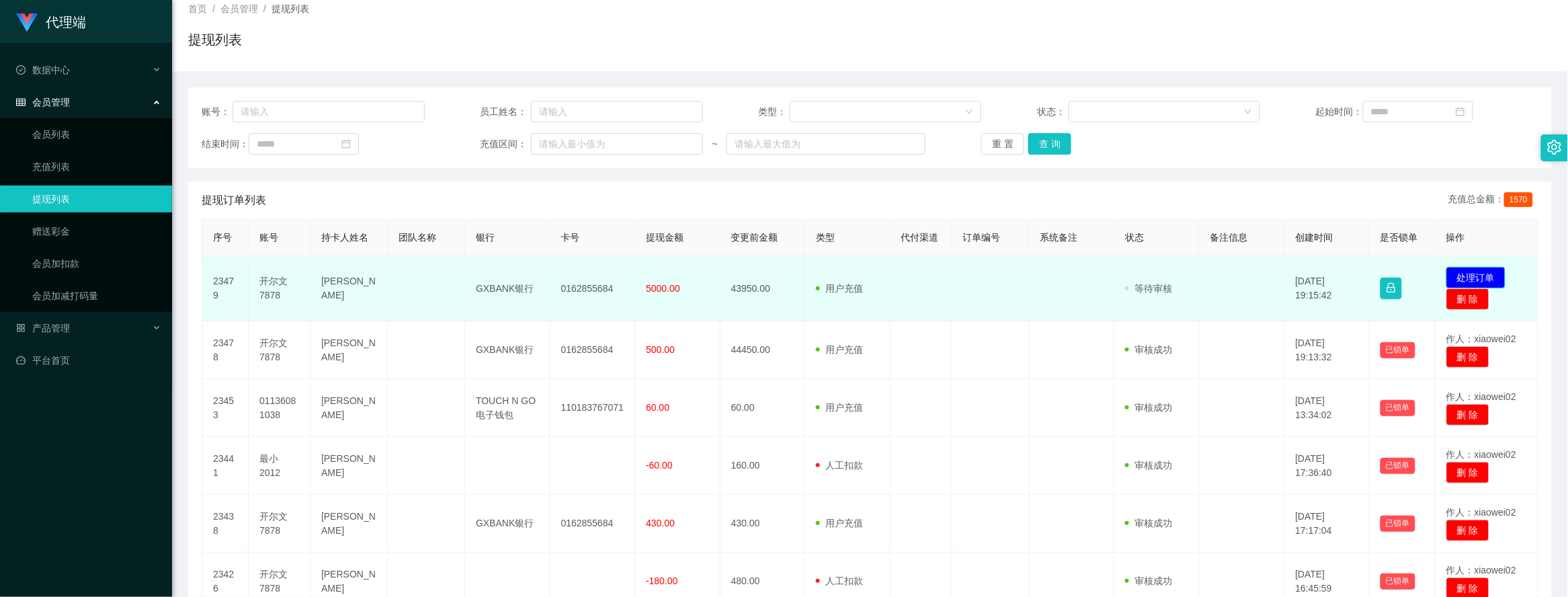
click at [784, 277] on button "处理订单" at bounding box center [1476, 277] width 59 height 21
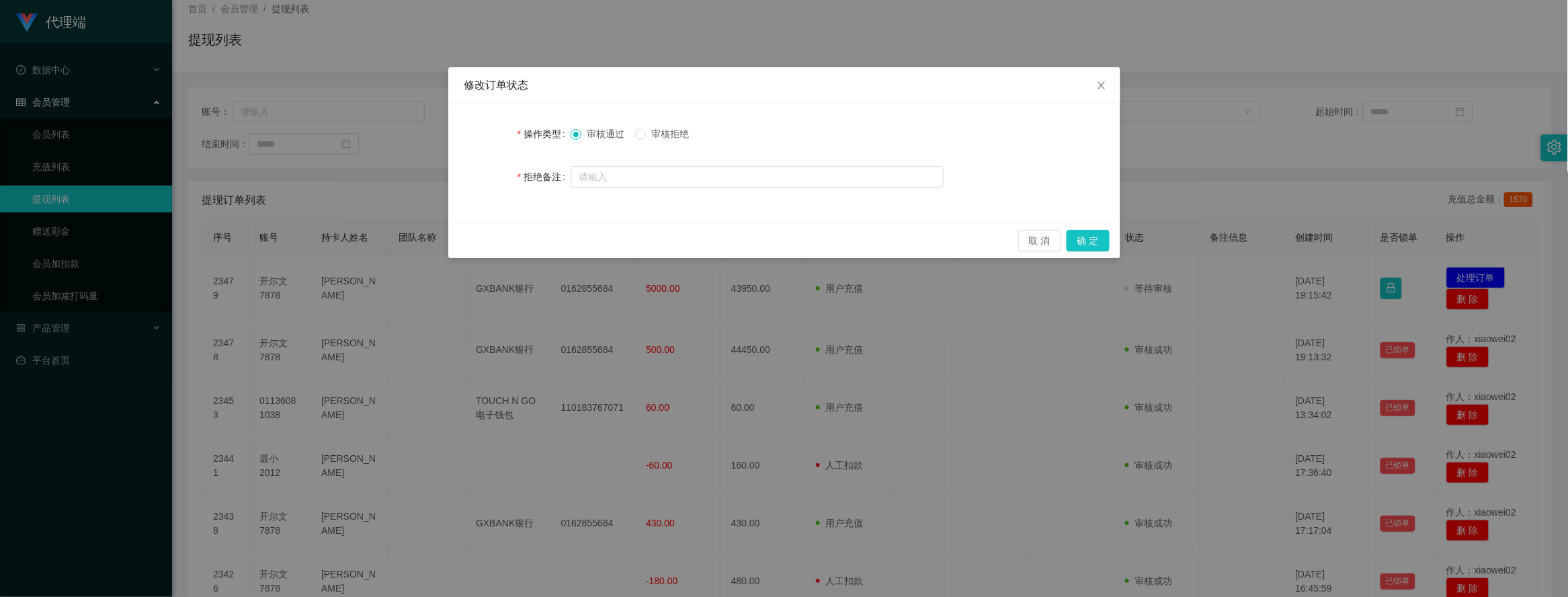
click at [652, 132] on span "审核拒绝" at bounding box center [670, 133] width 48 height 11
click at [639, 183] on input "text" at bounding box center [757, 177] width 373 height 21
paste input "尊敬的用户“Kelvin7878”由于您未按照商家的要求进行提现，系统已对您的账户进行风控冻结，并扣除平台信誉分20分，请及时联系相关人员以便处理此事，谢谢您…"
type input "尊敬的用户“Kelvin7878”由于您未按照商家的要求进行提现，系统已对您的账户进行风控冻结，并扣除平台信誉分20分，请及时联系相关人员以便处理此事，谢谢您…"
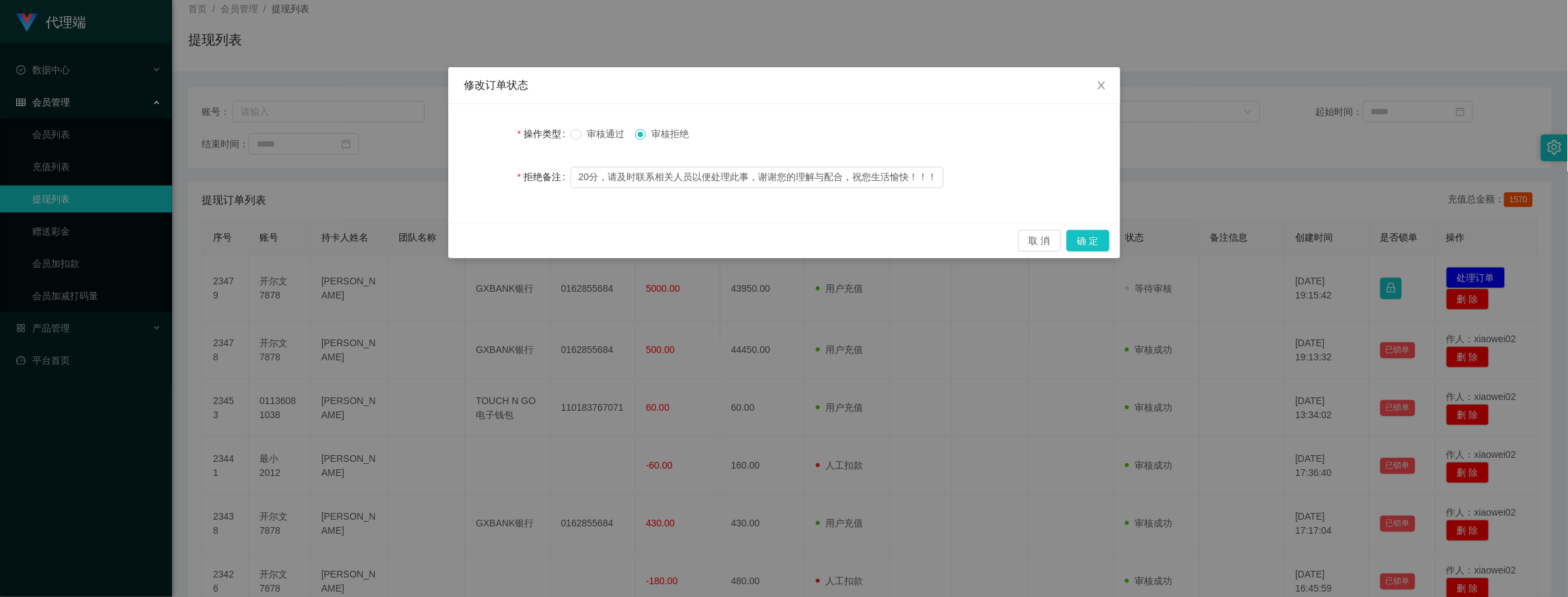
scroll to position [0, 0]
click at [784, 236] on button "确 定" at bounding box center [1088, 241] width 43 height 21
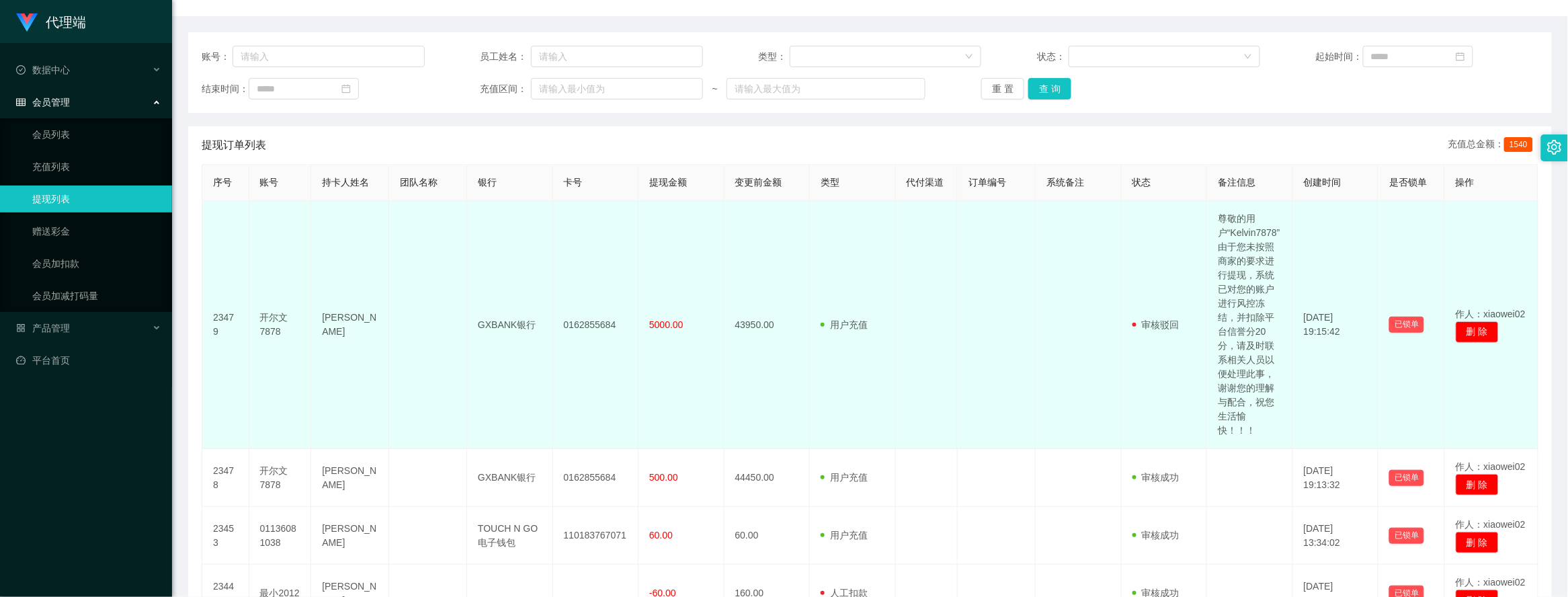
scroll to position [168, 0]
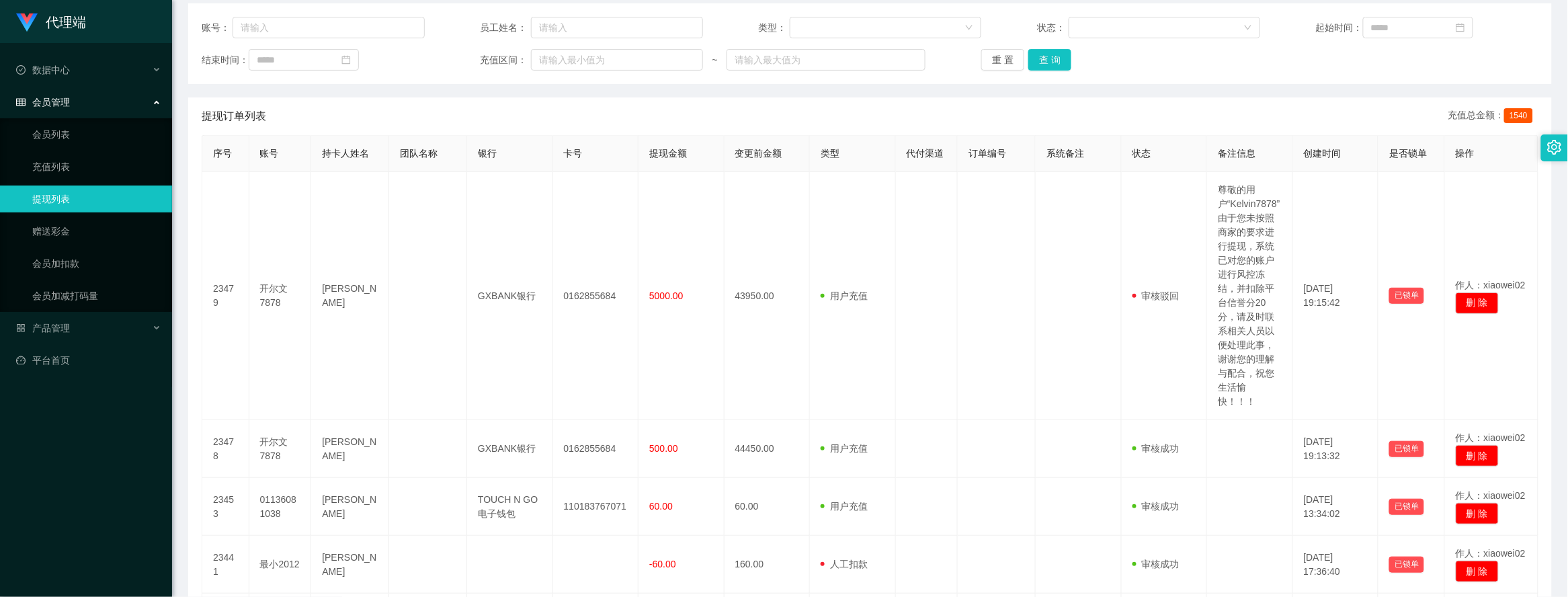
click at [449, 118] on div "提现订单列表 充值总金额： 1540" at bounding box center [869, 116] width 1336 height 38
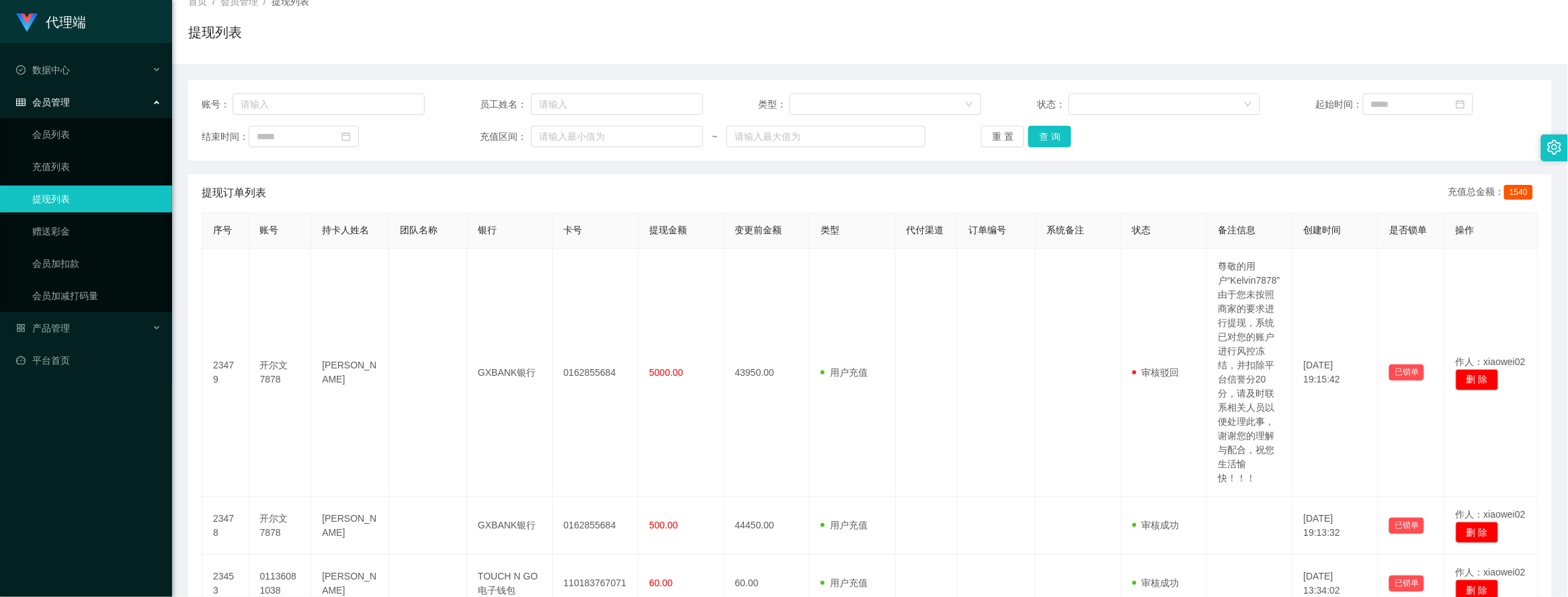
scroll to position [0, 0]
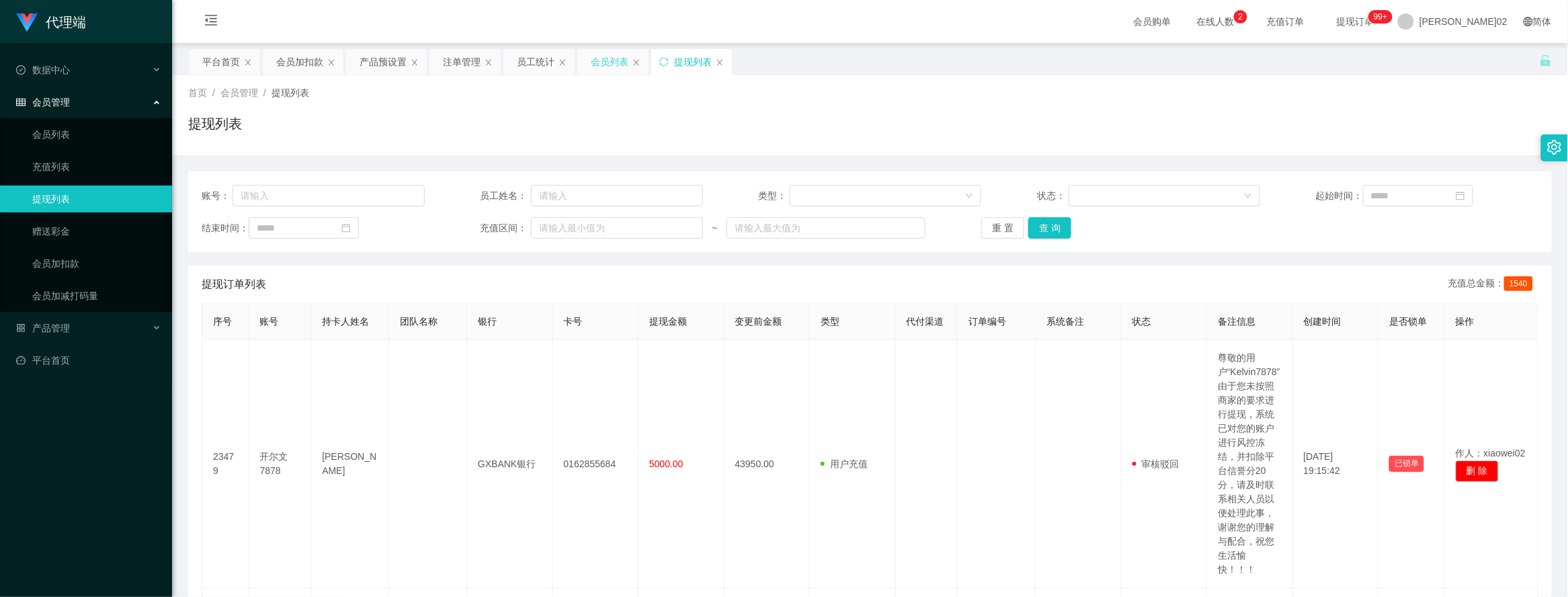
click at [614, 62] on div "会员列表" at bounding box center [609, 62] width 38 height 26
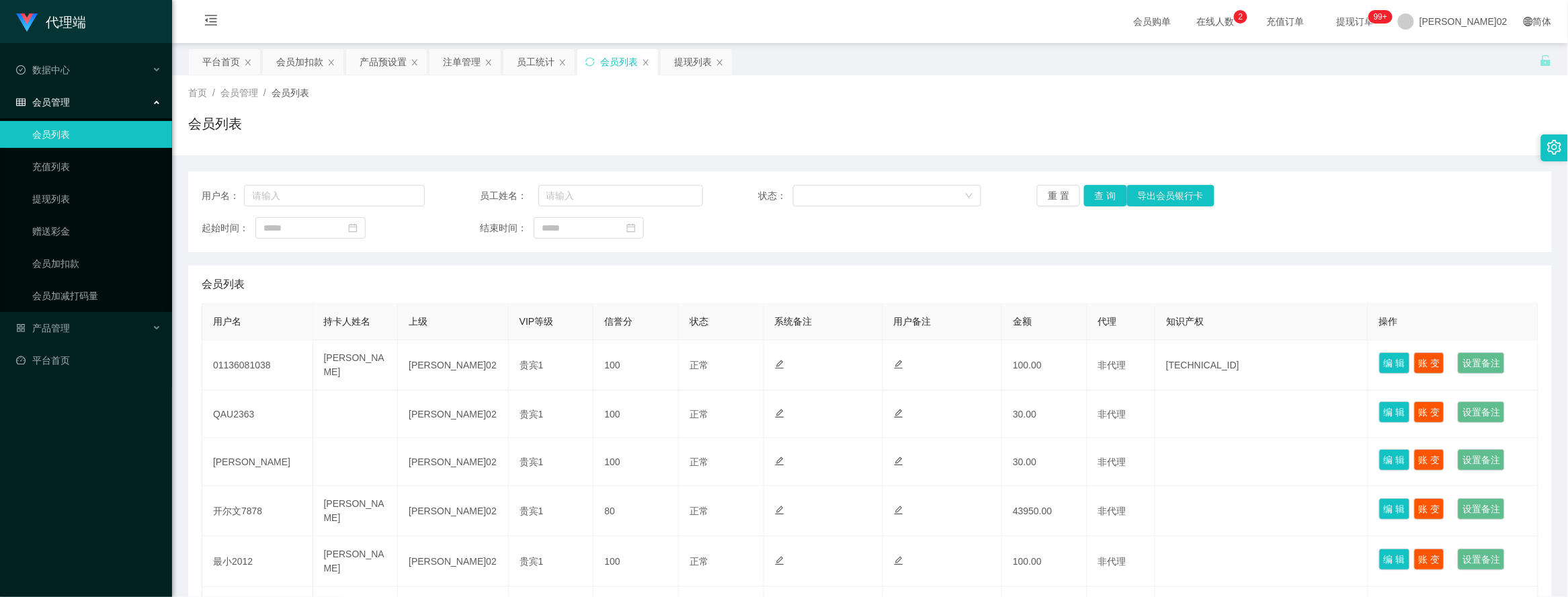
click at [346, 180] on div "用户名： 员工姓名： 状态： 重 置 查 询 导出会员银行卡 起始时间： 结束时间：" at bounding box center [869, 212] width 1363 height 81
click at [343, 192] on input "text" at bounding box center [334, 196] width 180 height 21
paste input "Kelvin7878"
type input "Kelvin7878"
click at [784, 199] on button "查 询" at bounding box center [1106, 196] width 43 height 21
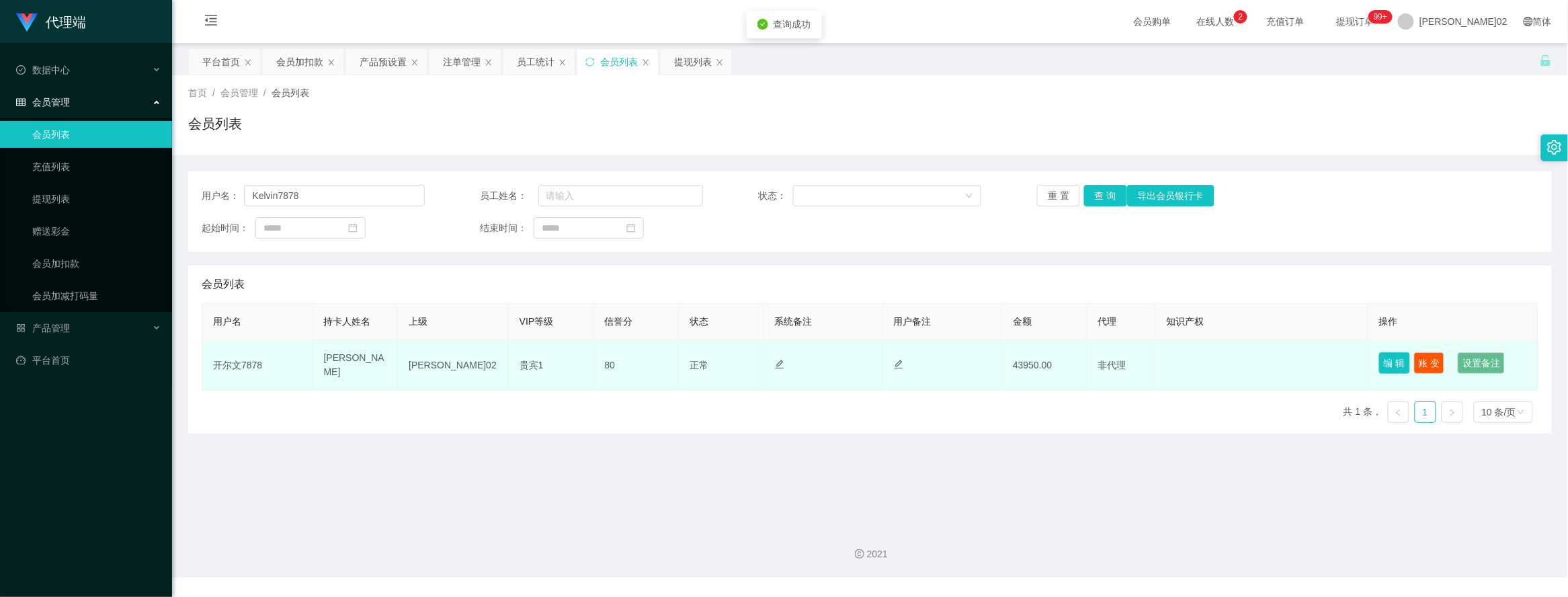
click at [784, 364] on button "编 辑" at bounding box center [1394, 363] width 31 height 21
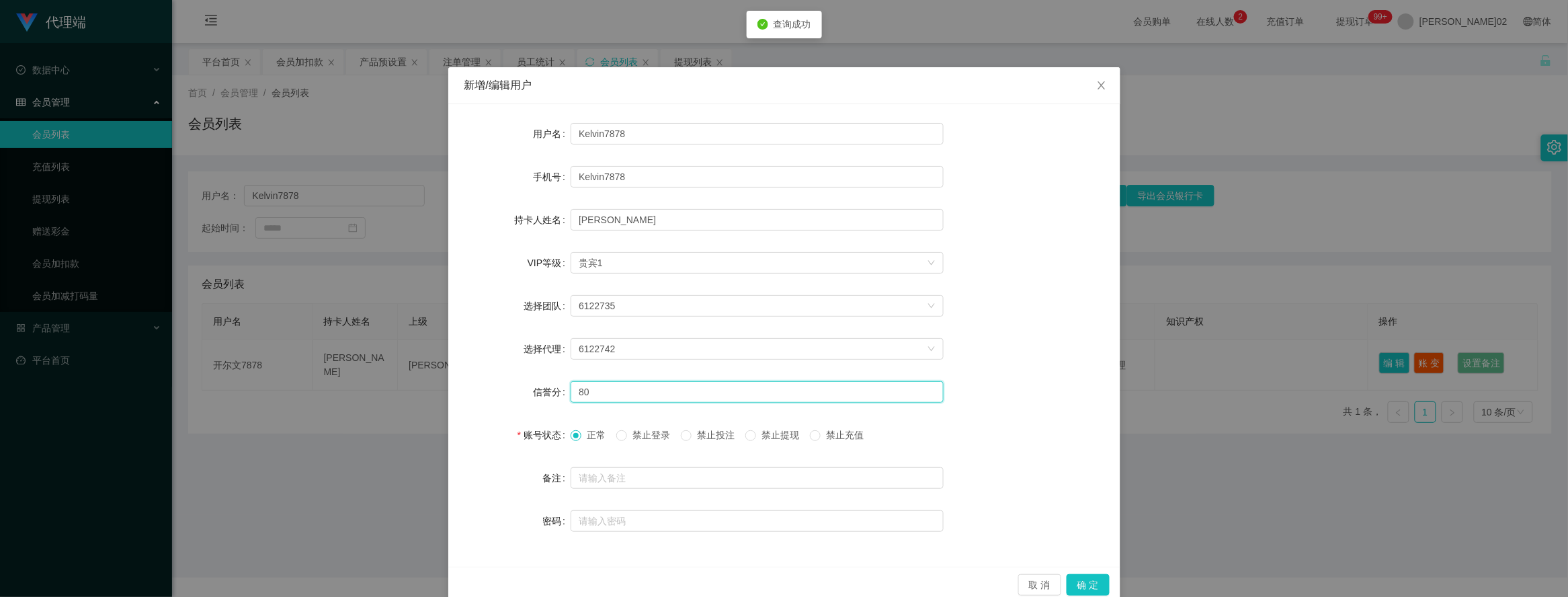
click at [591, 388] on input "80" at bounding box center [757, 392] width 373 height 21
type input "8"
type input "60"
click at [784, 585] on button "确 定" at bounding box center [1088, 585] width 43 height 21
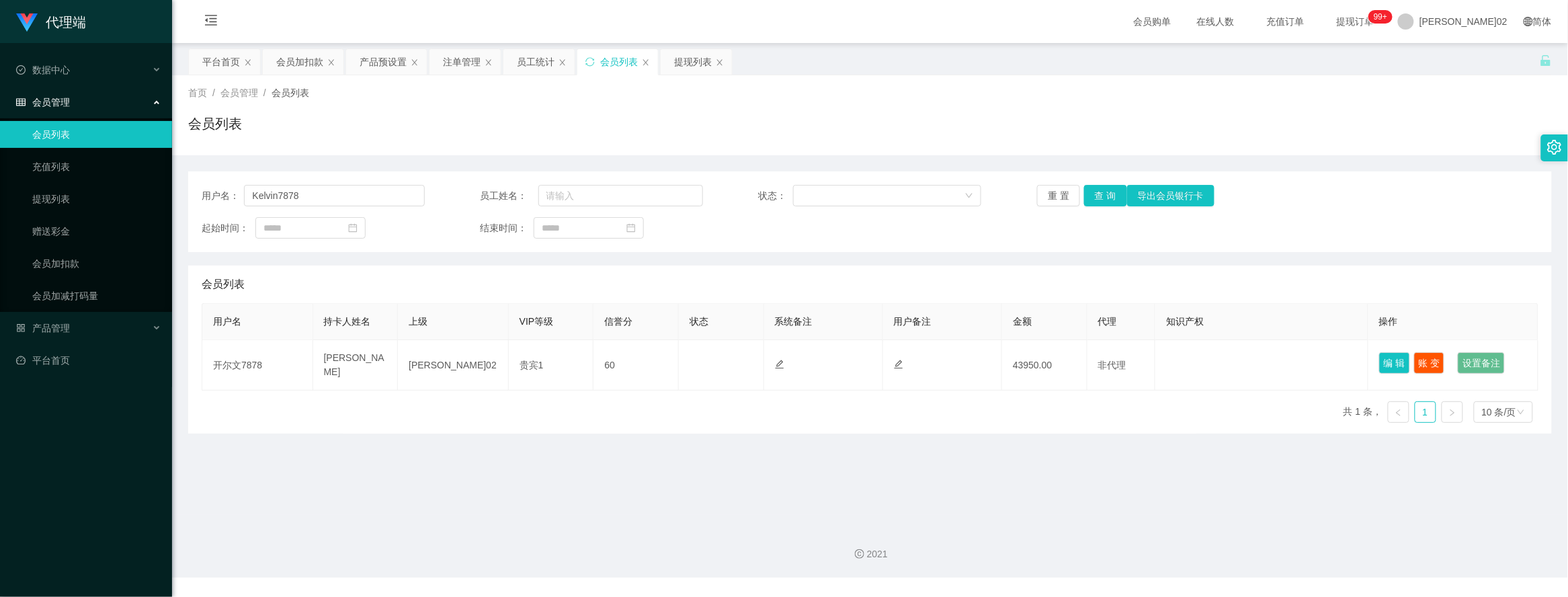
click at [784, 240] on div "用户名： Kelvin7878 员工姓名： 状态： 重 置 查 询 导出会员银行卡 起始时间： 结束时间：" at bounding box center [869, 212] width 1363 height 81
click at [682, 66] on div "提现列表" at bounding box center [693, 62] width 38 height 26
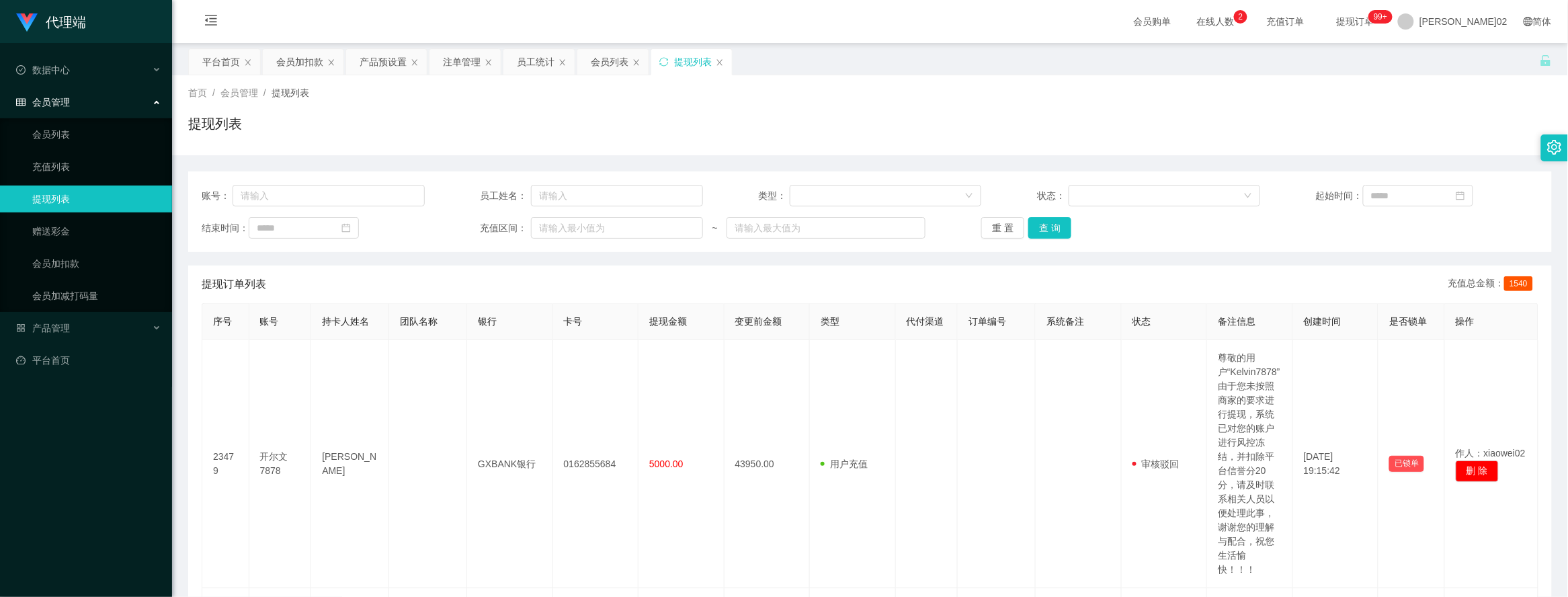
click at [784, 217] on div "重 置 查 询" at bounding box center [1092, 228] width 223 height 21
click at [784, 218] on button "重 置" at bounding box center [1003, 228] width 43 height 21
click at [784, 226] on button "重 置" at bounding box center [1003, 228] width 43 height 21
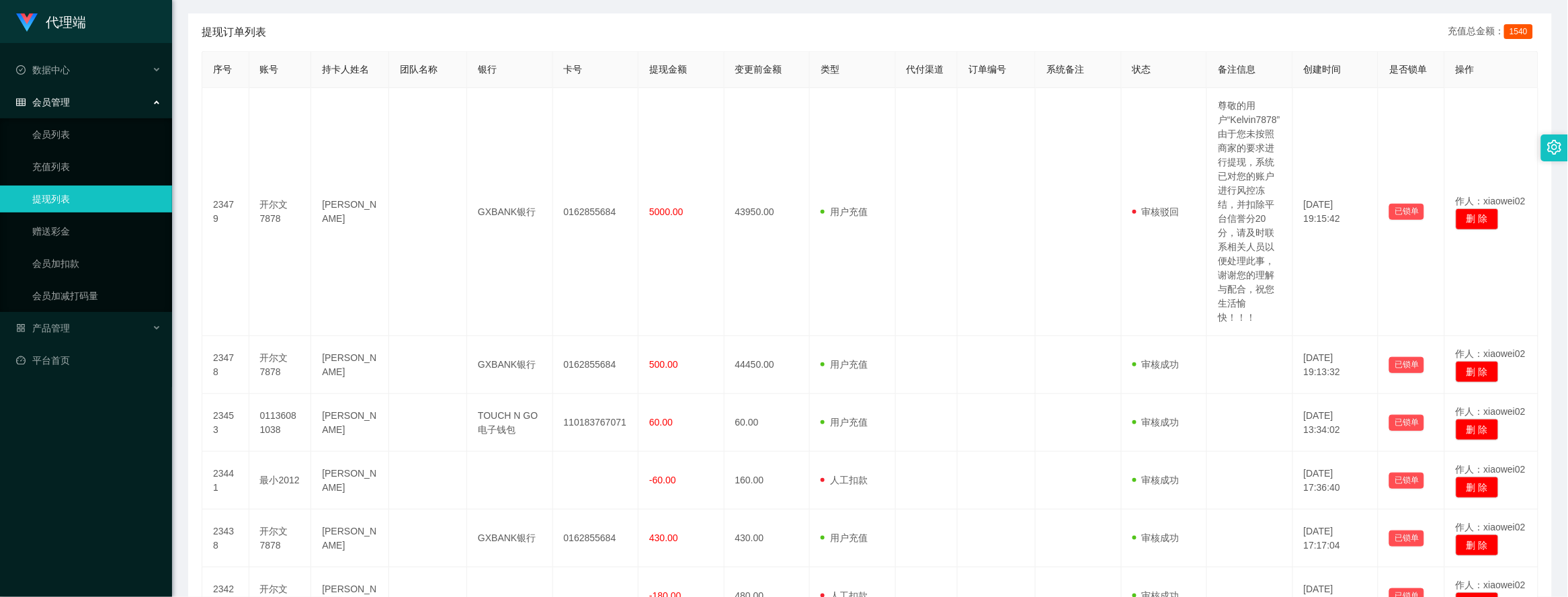
scroll to position [168, 0]
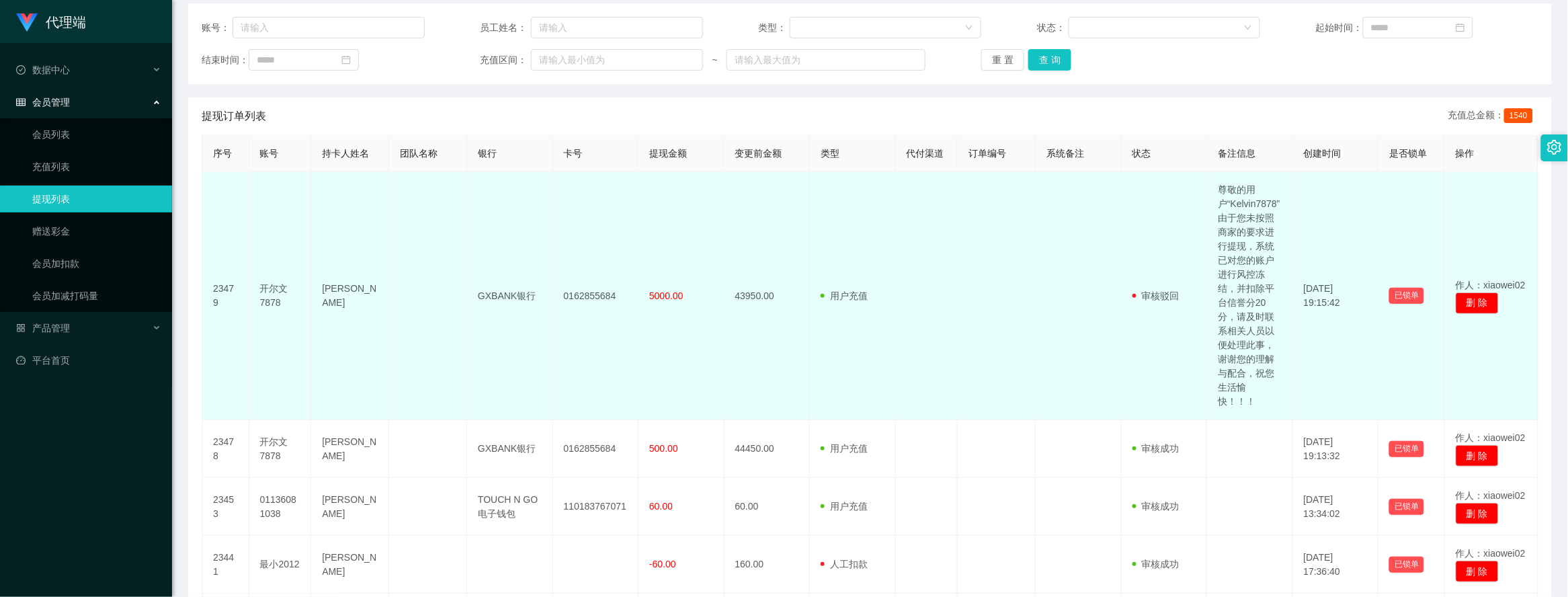
click at [784, 235] on td at bounding box center [996, 295] width 78 height 248
click at [784, 289] on td "尊敬的用户“Kelvin7878”由于您未按照商家的要求进行提现，系统已对您的账户进行风控冻结，并扣除平台信誉分20分，请及时联系相关人员以便处理此事，谢谢您…" at bounding box center [1250, 295] width 86 height 248
click at [784, 299] on td at bounding box center [1079, 295] width 86 height 248
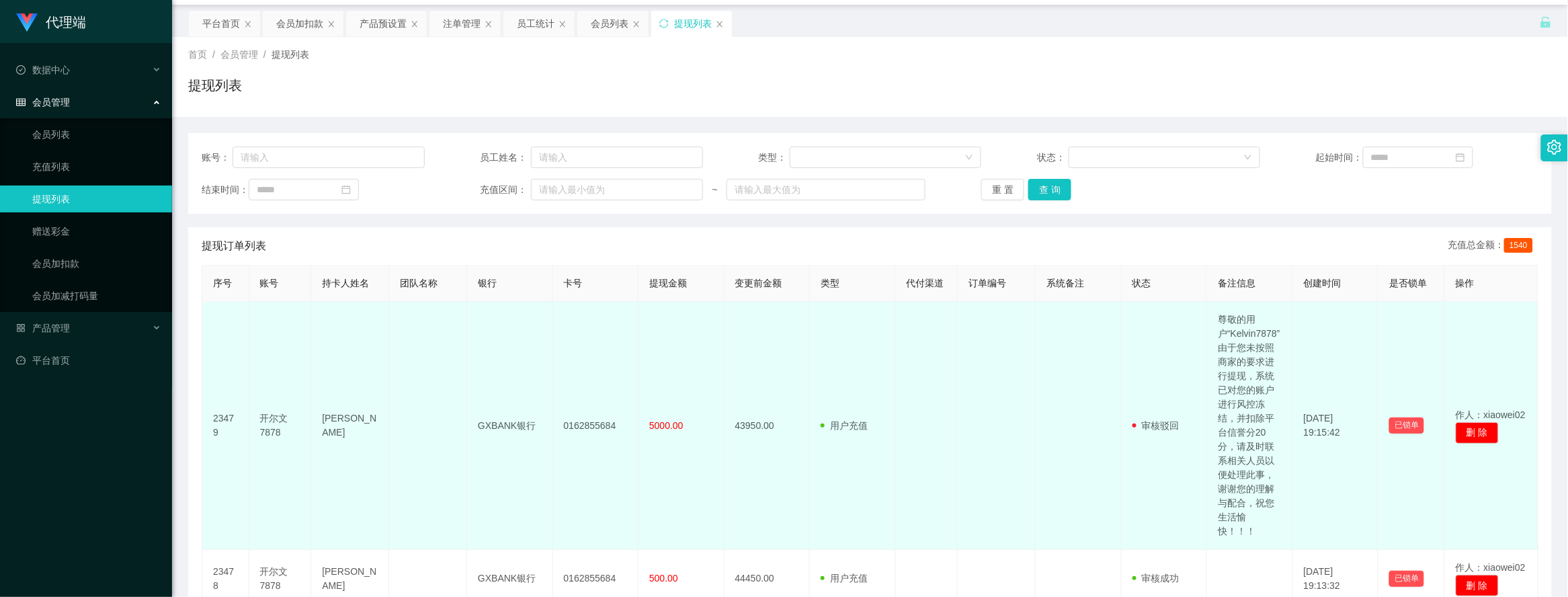
scroll to position [0, 0]
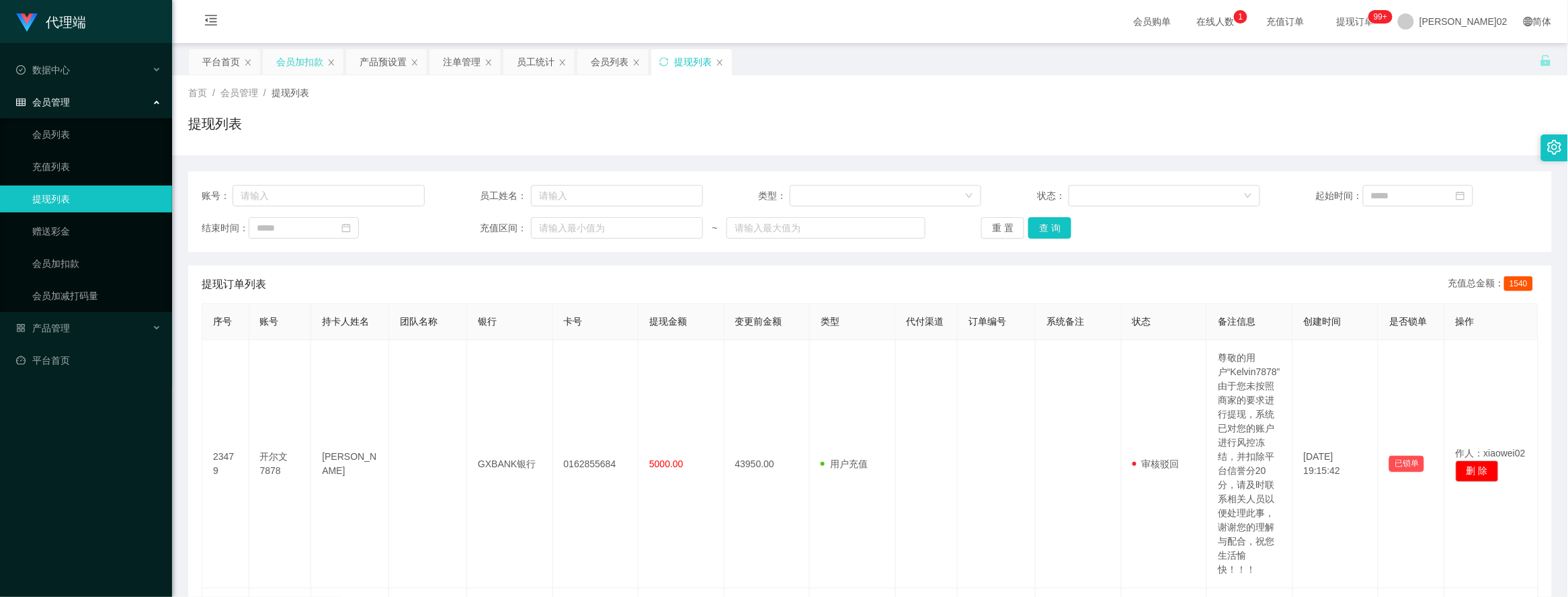
click at [315, 53] on div "会员加扣款" at bounding box center [300, 62] width 47 height 26
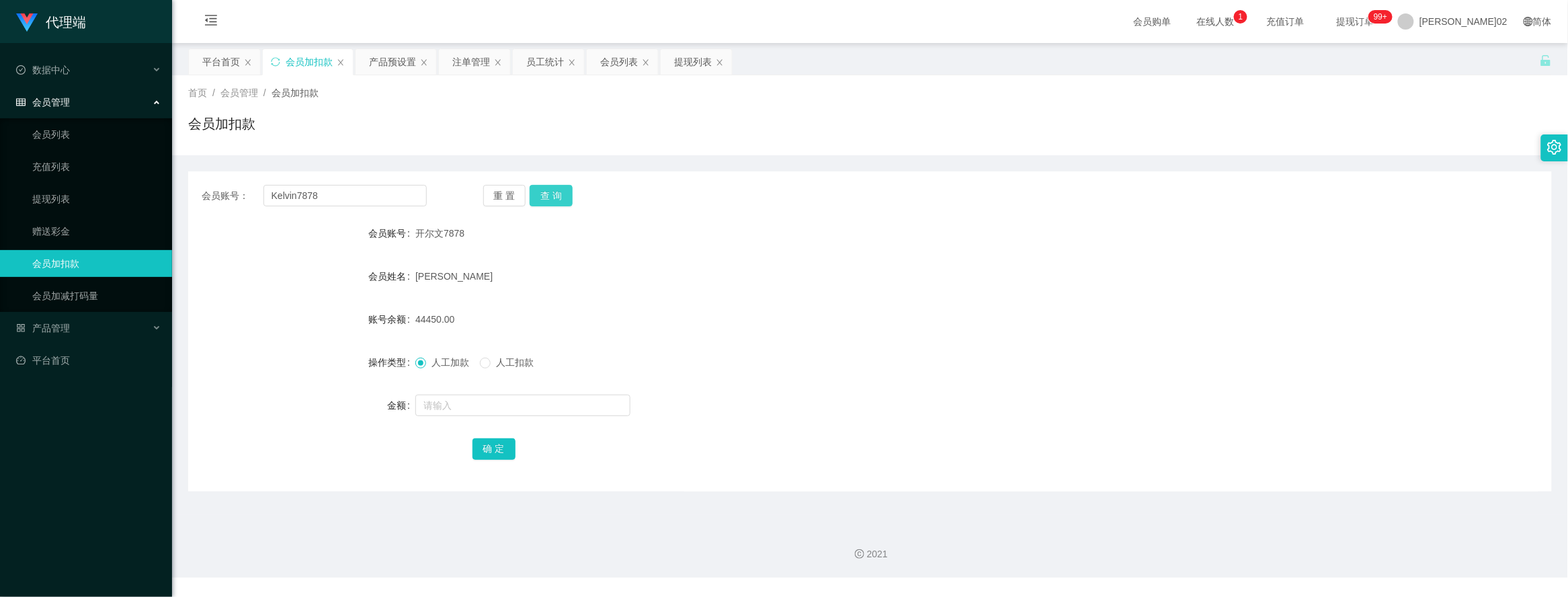
click at [555, 193] on button "查 询" at bounding box center [551, 196] width 43 height 21
click at [563, 197] on button "查 询" at bounding box center [551, 196] width 43 height 21
click at [563, 197] on div "重 置 查 询" at bounding box center [596, 196] width 225 height 21
drag, startPoint x: 415, startPoint y: 316, endPoint x: 449, endPoint y: 320, distance: 34.2
click at [449, 320] on span "43950.00" at bounding box center [435, 320] width 39 height 11
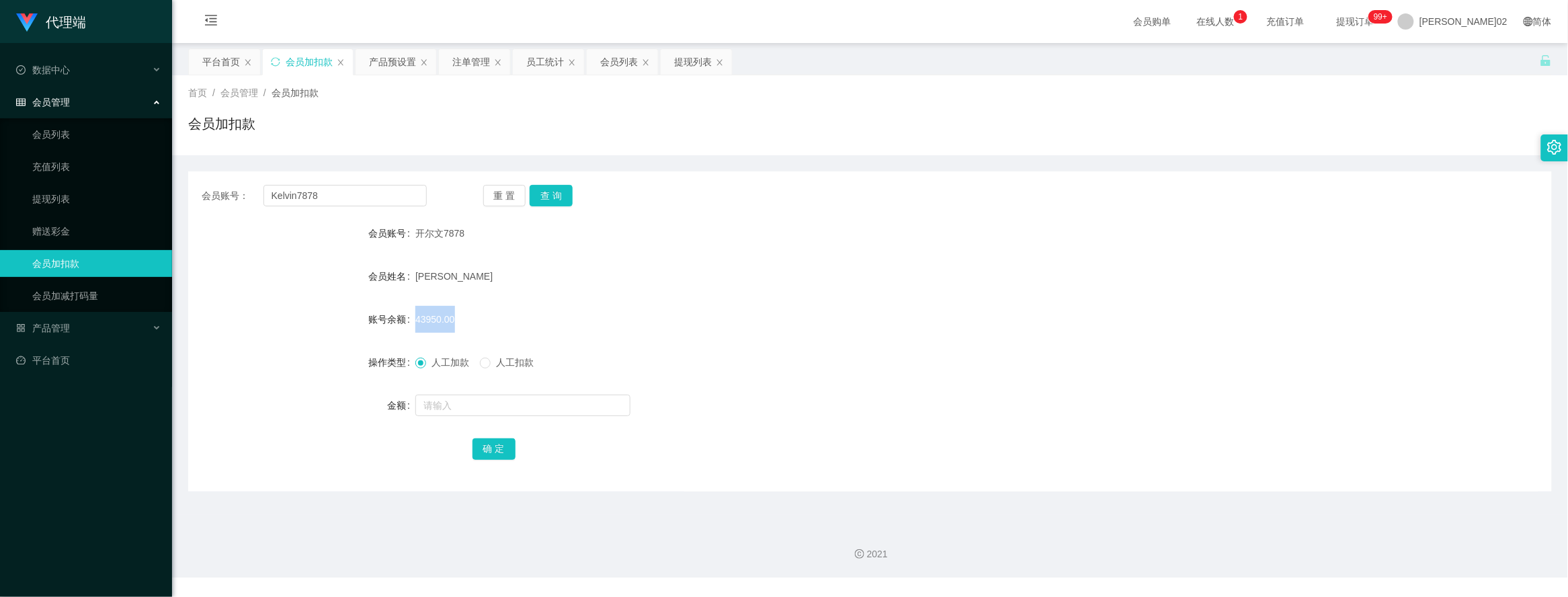
click at [451, 320] on span "43950.00" at bounding box center [435, 320] width 39 height 11
drag, startPoint x: 415, startPoint y: 315, endPoint x: 436, endPoint y: 315, distance: 21.0
click at [436, 315] on span "43950.00" at bounding box center [435, 320] width 39 height 11
click at [438, 317] on span "43950.00" at bounding box center [435, 320] width 39 height 11
drag, startPoint x: 438, startPoint y: 320, endPoint x: 411, endPoint y: 316, distance: 27.3
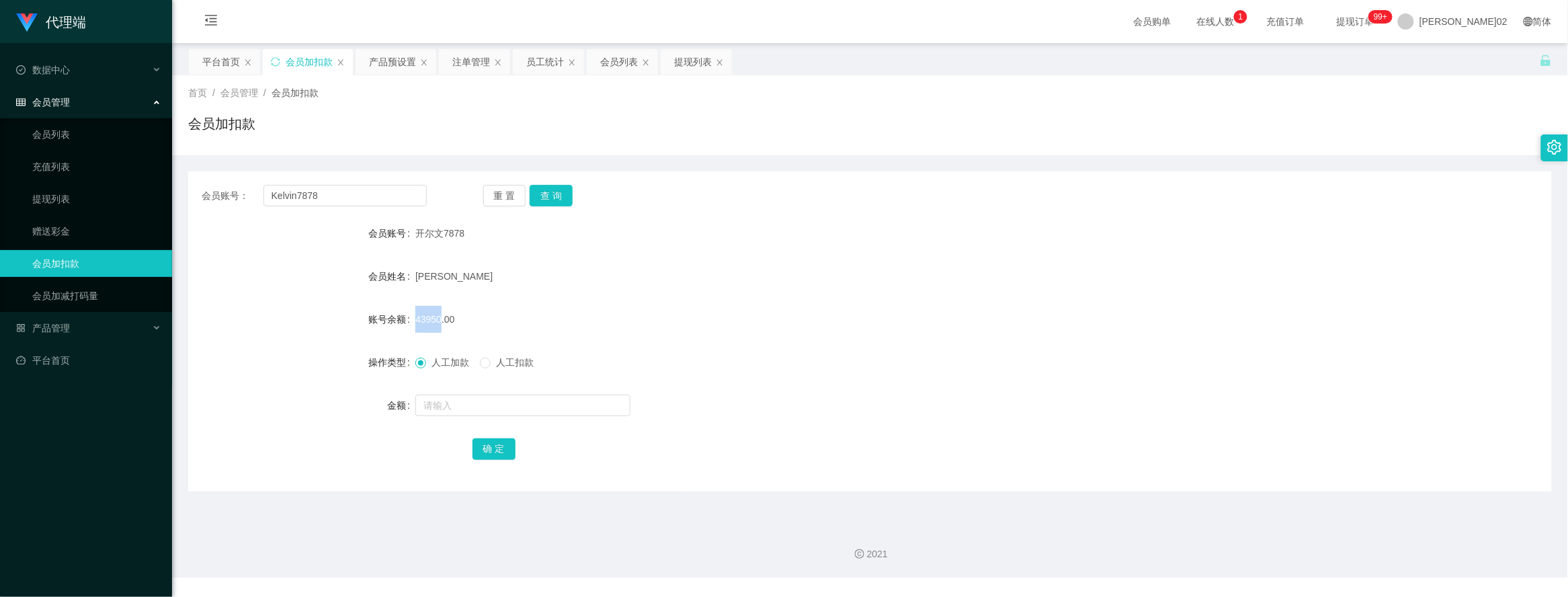
click at [411, 316] on div "账号余额 43950.00" at bounding box center [869, 320] width 1363 height 27
drag, startPoint x: 411, startPoint y: 316, endPoint x: 422, endPoint y: 320, distance: 11.7
click at [418, 323] on span "43950.00" at bounding box center [435, 320] width 39 height 11
drag, startPoint x: 410, startPoint y: 316, endPoint x: 418, endPoint y: 316, distance: 8.0
click at [418, 316] on div "账号余额 43950.00" at bounding box center [869, 320] width 1363 height 27
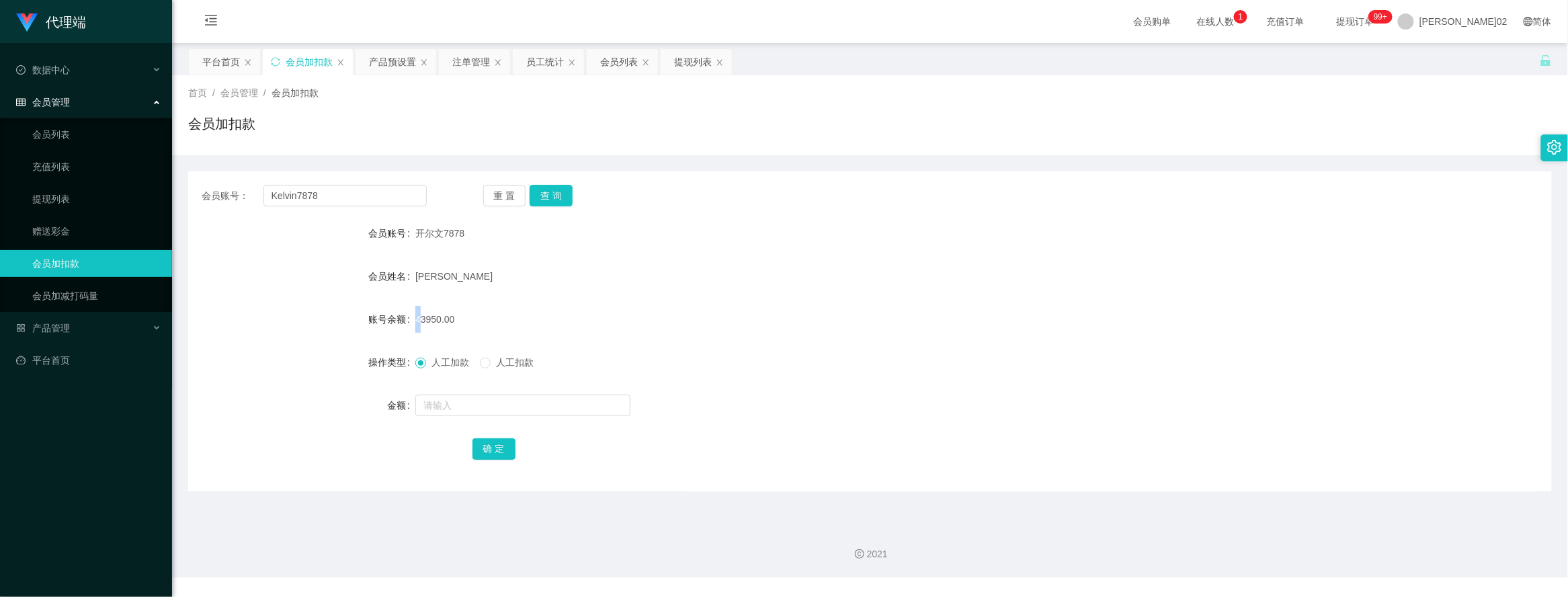
drag, startPoint x: 418, startPoint y: 316, endPoint x: 409, endPoint y: 316, distance: 9.0
click at [409, 316] on label "账号余额" at bounding box center [392, 320] width 47 height 11
drag, startPoint x: 410, startPoint y: 316, endPoint x: 445, endPoint y: 321, distance: 35.4
click at [445, 321] on div "账号余额 43950.00" at bounding box center [869, 320] width 1363 height 27
drag, startPoint x: 445, startPoint y: 321, endPoint x: 771, endPoint y: 377, distance: 330.8
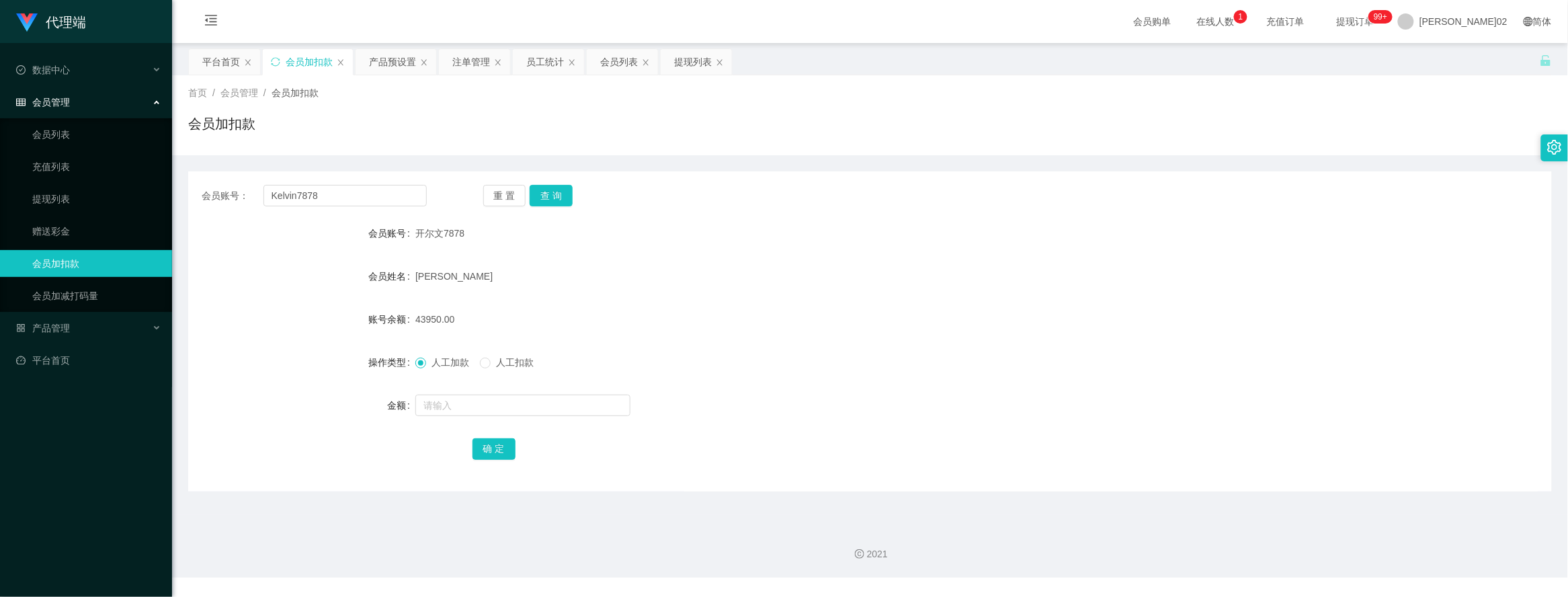
click at [763, 397] on div at bounding box center [812, 405] width 795 height 27
drag, startPoint x: 412, startPoint y: 315, endPoint x: 452, endPoint y: 320, distance: 40.3
click at [452, 320] on div "账号余额 43950.00" at bounding box center [869, 320] width 1363 height 27
drag, startPoint x: 452, startPoint y: 320, endPoint x: 505, endPoint y: 316, distance: 53.2
click at [494, 320] on div "43950.00" at bounding box center [812, 320] width 795 height 27
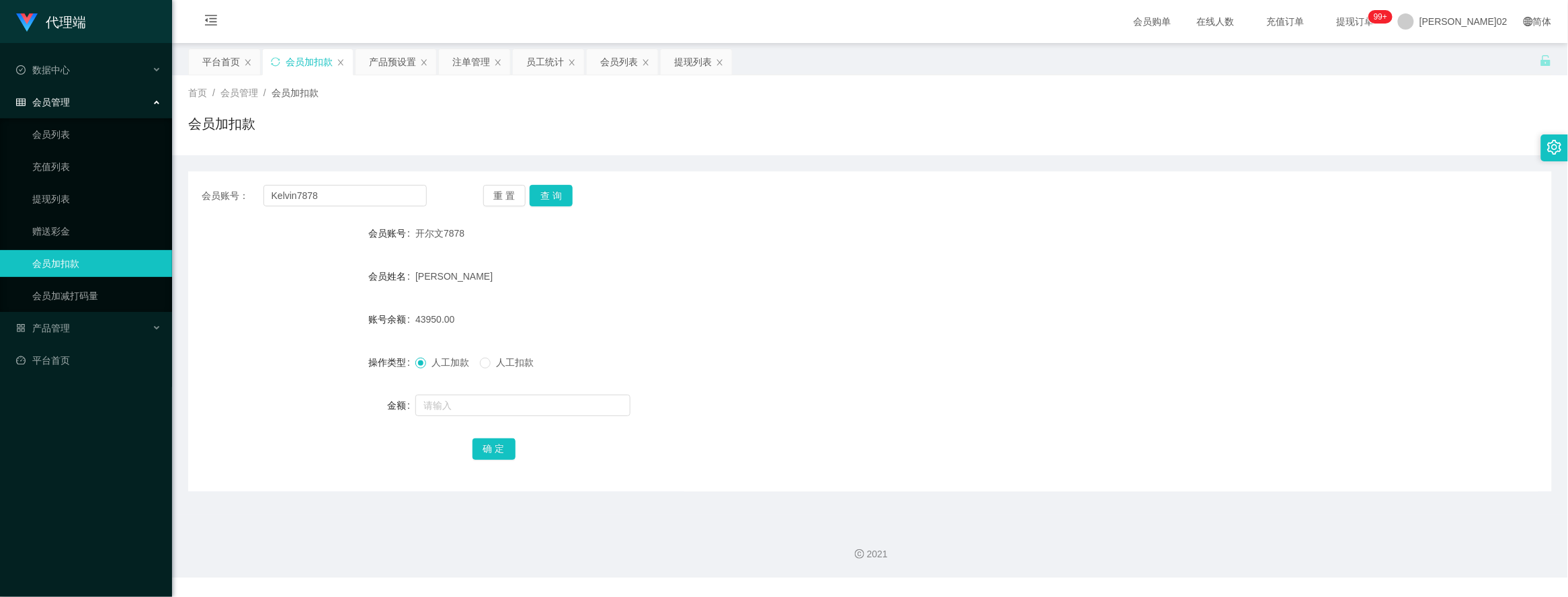
click at [784, 226] on div "开尔文7878" at bounding box center [812, 234] width 795 height 27
drag, startPoint x: 410, startPoint y: 317, endPoint x: 439, endPoint y: 321, distance: 29.3
click at [439, 321] on div "账号余额 43950.00" at bounding box center [869, 320] width 1363 height 27
drag, startPoint x: 439, startPoint y: 321, endPoint x: 710, endPoint y: 328, distance: 271.1
click at [709, 328] on div "43950.00" at bounding box center [812, 320] width 795 height 27
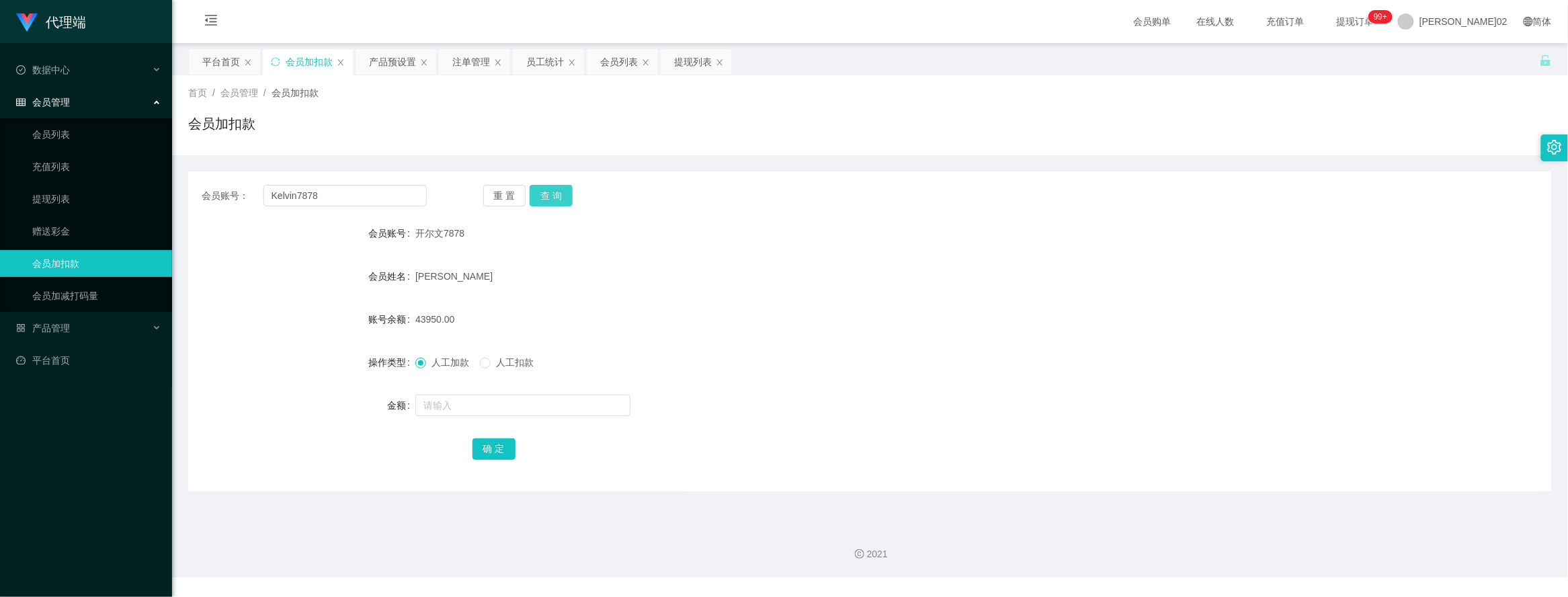
click at [541, 190] on button "查 询" at bounding box center [551, 196] width 43 height 21
click at [784, 311] on div "43950.00" at bounding box center [812, 320] width 795 height 27
click at [548, 186] on button "查 询" at bounding box center [551, 196] width 43 height 21
click at [784, 306] on div "43950.00" at bounding box center [812, 320] width 795 height 27
click at [548, 191] on button "查 询" at bounding box center [551, 196] width 43 height 21
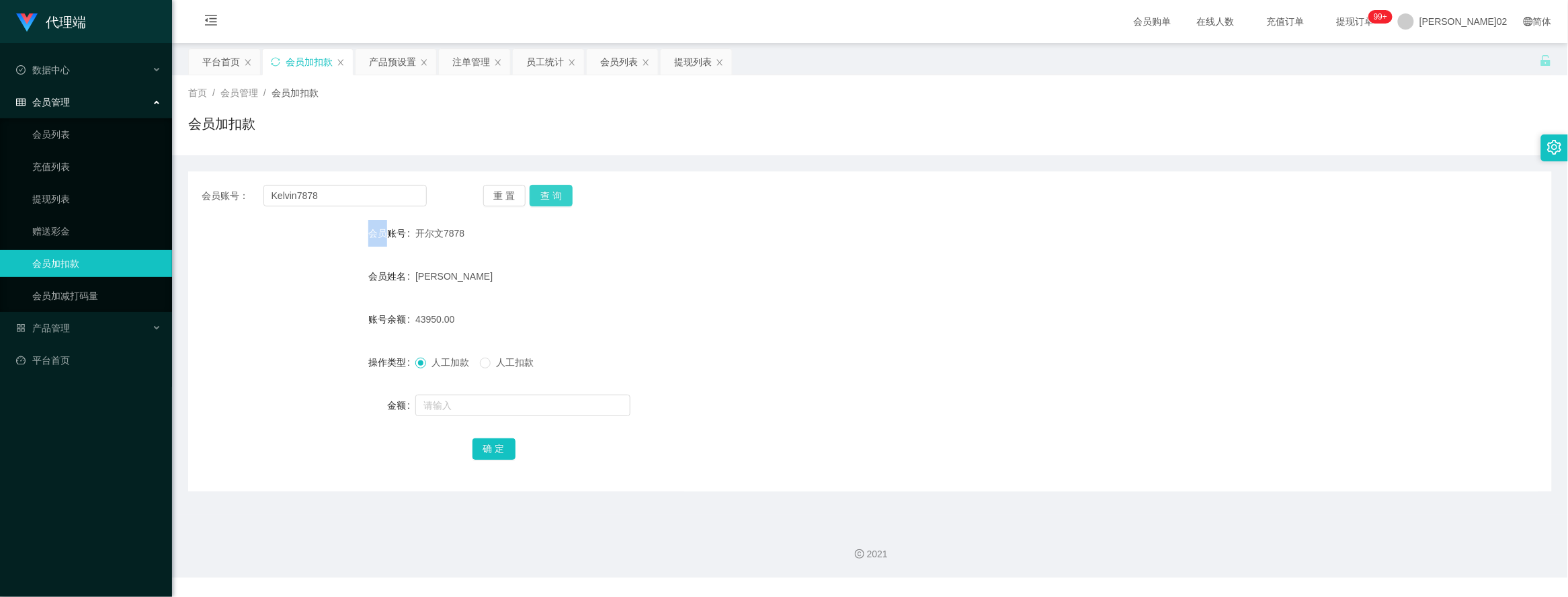
click at [548, 191] on div "重 置 查 询" at bounding box center [596, 196] width 225 height 21
click at [560, 197] on button "查 询" at bounding box center [551, 196] width 43 height 21
click at [784, 299] on form "会员账号 开尔文7878 会员姓名 陈伟生 账号余额 43950.00 操作类型 人工加款 人工扣款 金额 确 定" at bounding box center [869, 341] width 1363 height 242
drag, startPoint x: 418, startPoint y: 318, endPoint x: 455, endPoint y: 318, distance: 37.0
click at [455, 318] on div "43950.00" at bounding box center [812, 320] width 795 height 27
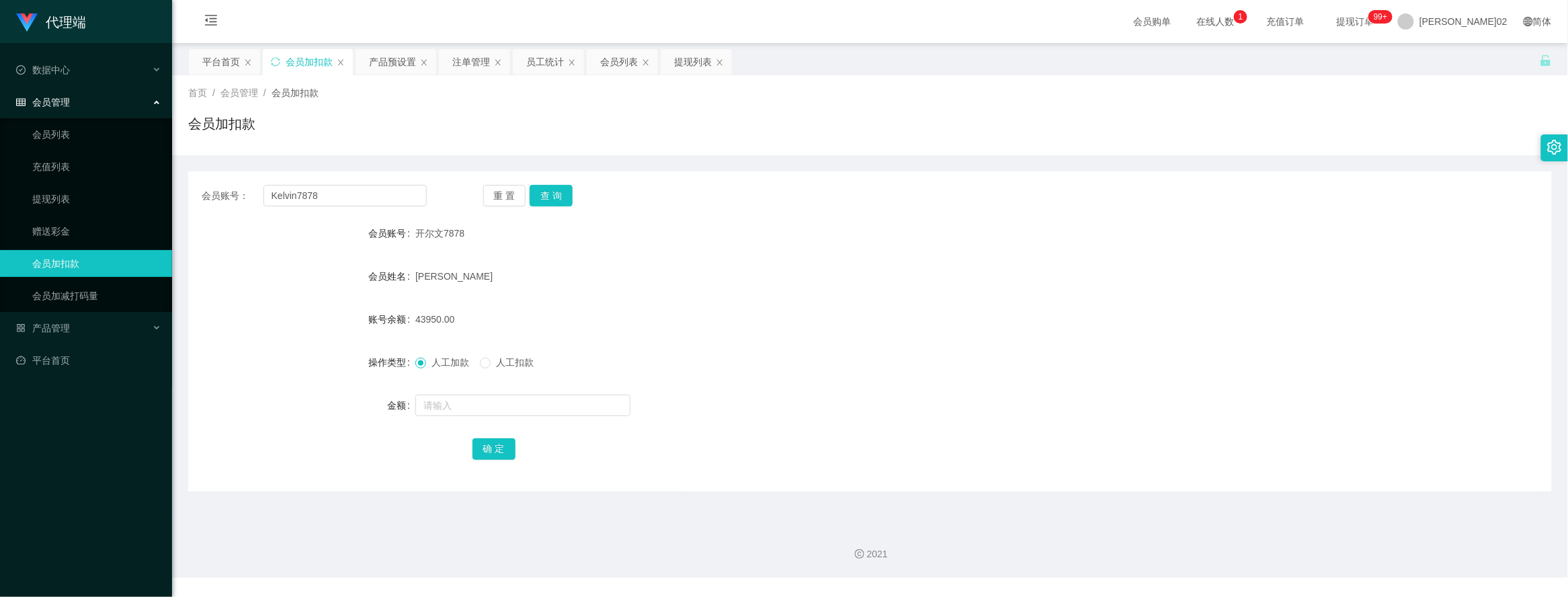
drag, startPoint x: 530, startPoint y: 338, endPoint x: 497, endPoint y: 333, distance: 33.4
click at [497, 333] on form "会员账号 开尔文7878 会员姓名 陈伟生 账号余额 43950.00 操作类型 人工加款 人工扣款 金额 确 定" at bounding box center [869, 341] width 1363 height 242
drag, startPoint x: 497, startPoint y: 333, endPoint x: 428, endPoint y: 330, distance: 69.1
click at [428, 330] on div "43950.00" at bounding box center [812, 320] width 795 height 27
click at [490, 408] on input "text" at bounding box center [522, 405] width 215 height 21
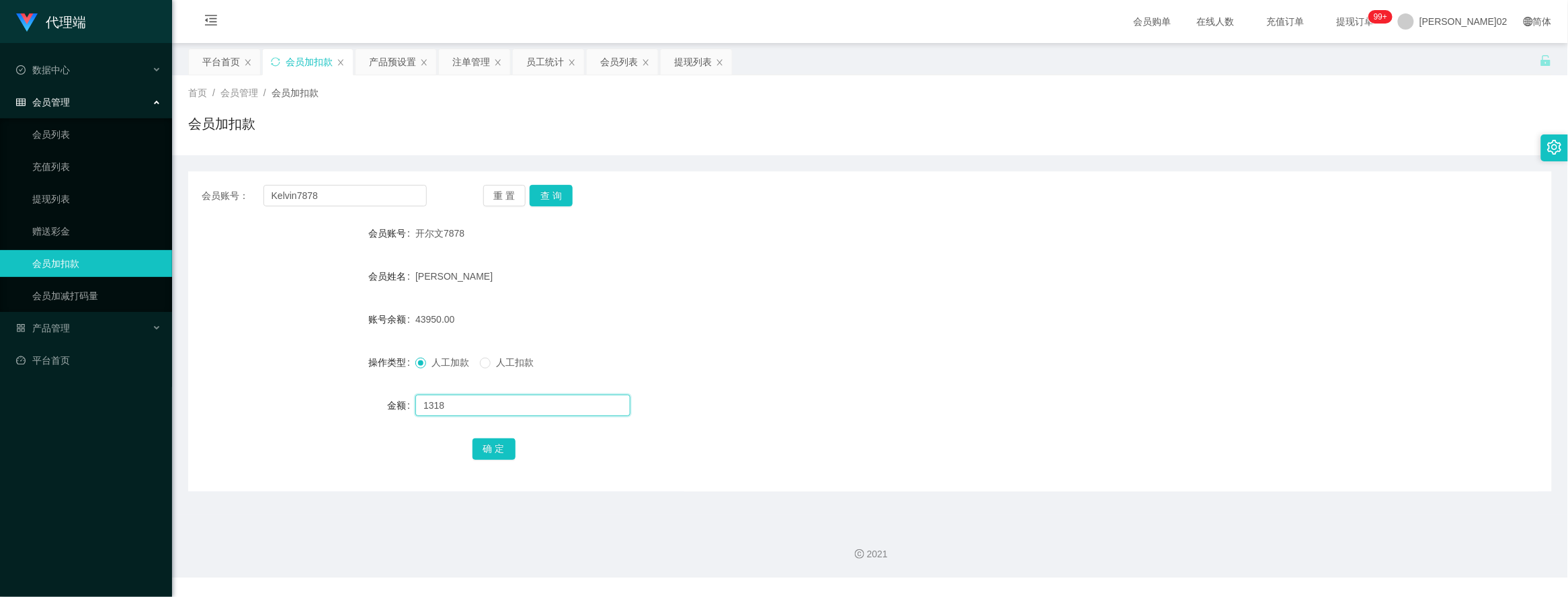
type input "13185"
drag, startPoint x: 498, startPoint y: 405, endPoint x: 374, endPoint y: 414, distance: 124.3
click at [374, 414] on div "金额 13185" at bounding box center [869, 405] width 1363 height 27
